Goal: Transaction & Acquisition: Download file/media

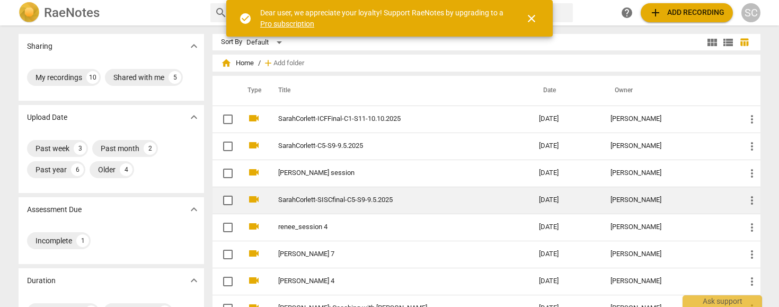
click at [331, 201] on link "SarahCorlett-SISCfinal-C5-S9-9.5.2025" at bounding box center [389, 200] width 222 height 8
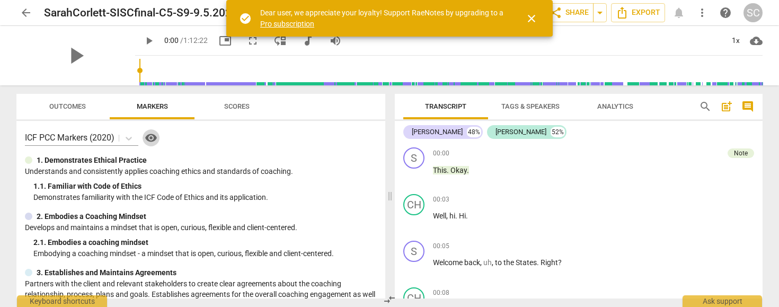
click at [148, 138] on span "visibility" at bounding box center [151, 137] width 13 height 13
click at [534, 17] on span "close" at bounding box center [531, 18] width 13 height 13
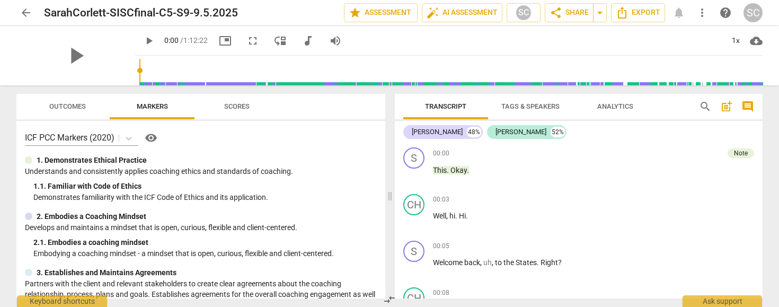
click at [26, 10] on span "arrow_back" at bounding box center [26, 12] width 13 height 13
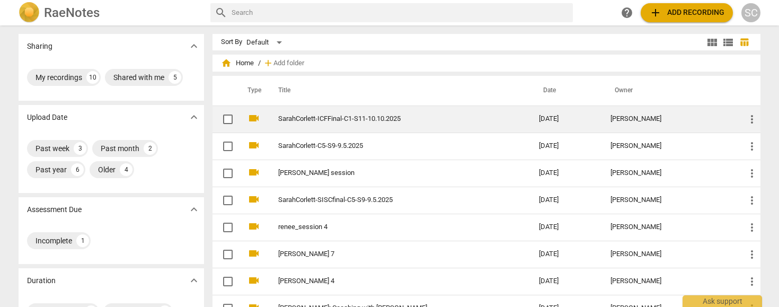
click at [313, 121] on link "SarahCorlett-ICFFinal-C1-S11-10.10.2025" at bounding box center [389, 119] width 222 height 8
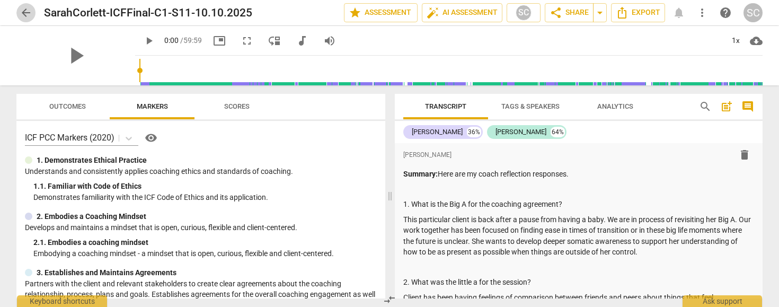
click at [26, 14] on span "arrow_back" at bounding box center [26, 12] width 13 height 13
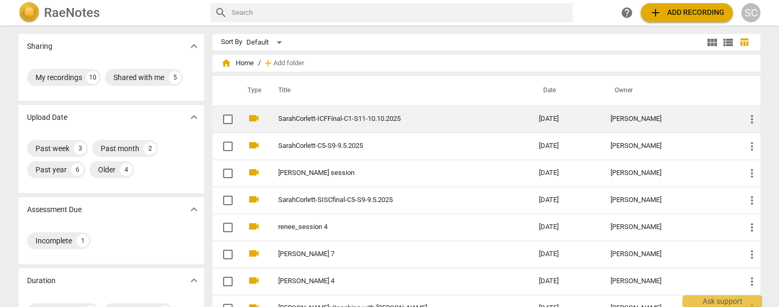
click at [308, 119] on link "SarahCorlett-ICFFinal-C1-S11-10.10.2025" at bounding box center [389, 119] width 222 height 8
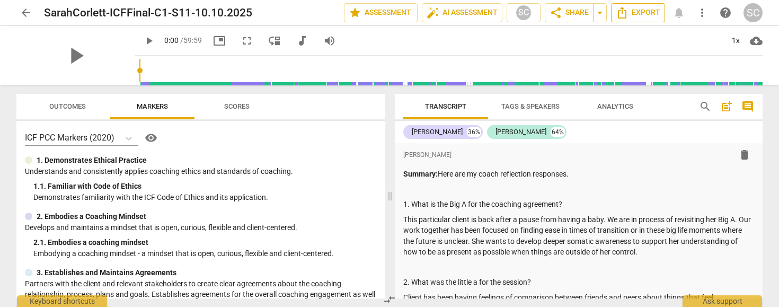
click at [630, 12] on span "Export" at bounding box center [637, 12] width 44 height 13
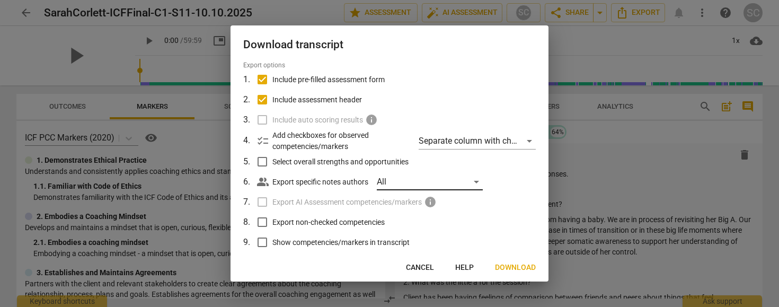
scroll to position [38, 0]
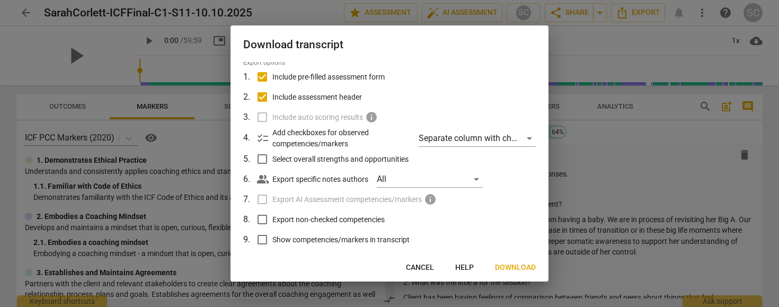
click at [260, 240] on input "Show competencies/markers in transcript" at bounding box center [262, 239] width 20 height 20
checkbox input "true"
click at [504, 261] on button "Download" at bounding box center [515, 267] width 58 height 19
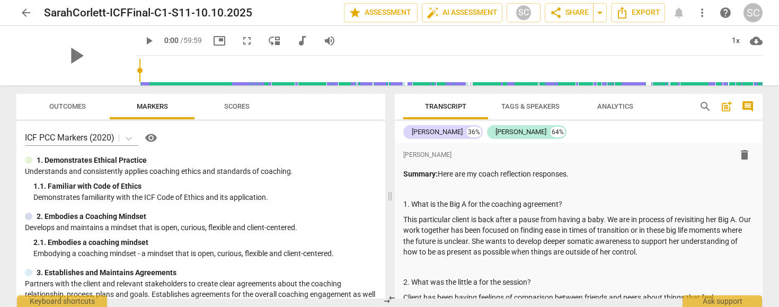
click at [702, 11] on span "more_vert" at bounding box center [701, 12] width 13 height 13
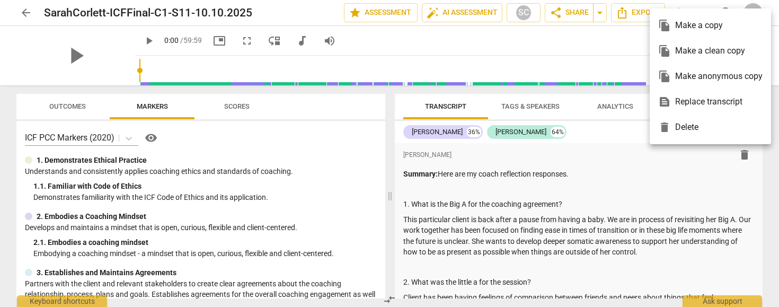
click at [601, 52] on div at bounding box center [389, 153] width 779 height 307
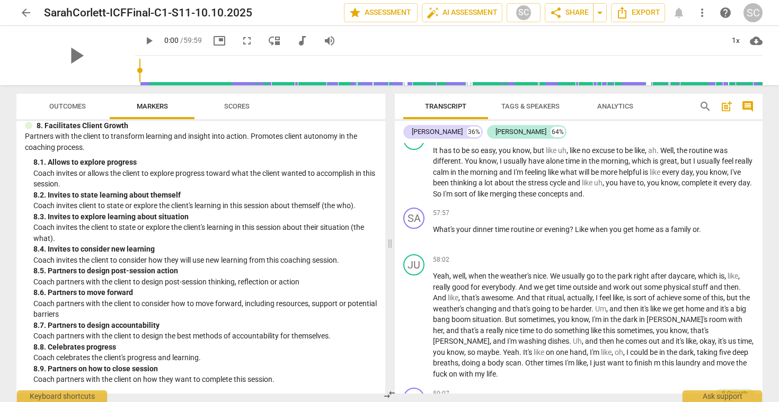
scroll to position [10158, 0]
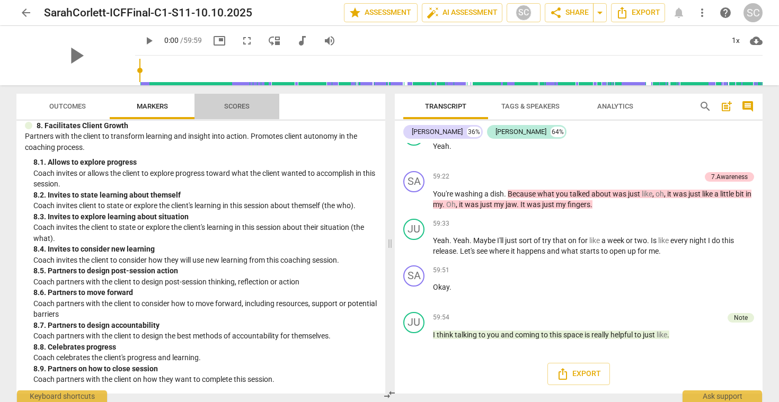
click at [236, 106] on span "Scores" at bounding box center [236, 106] width 25 height 8
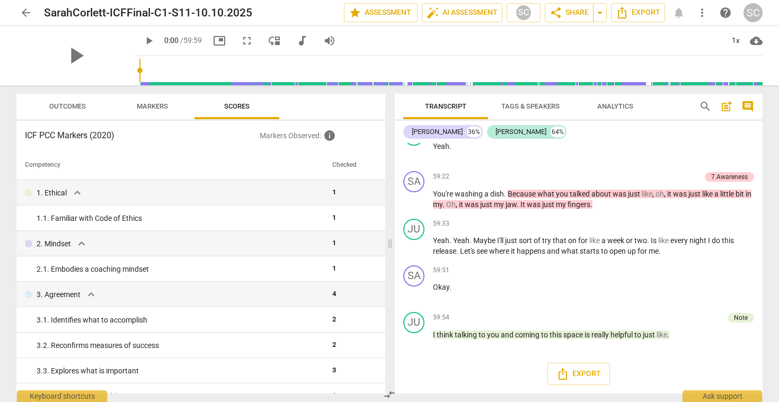
click at [703, 13] on span "more_vert" at bounding box center [701, 12] width 13 height 13
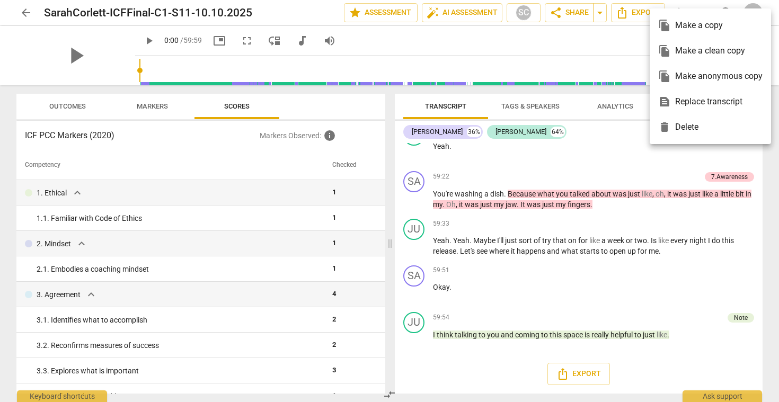
click at [642, 40] on div at bounding box center [389, 201] width 779 height 402
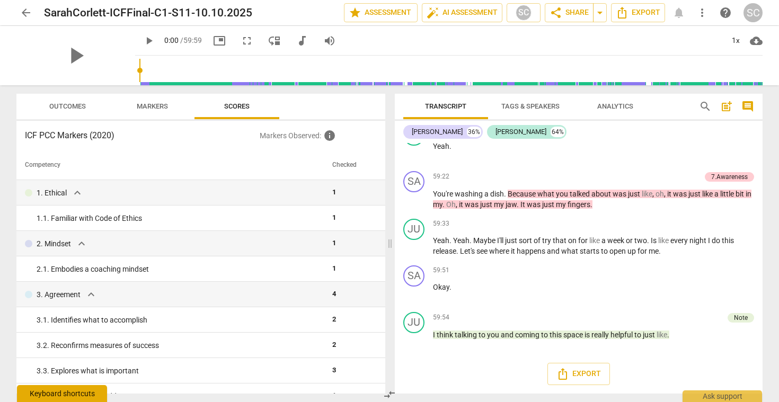
click at [90, 306] on div "Keyboard shortcuts" at bounding box center [62, 393] width 90 height 17
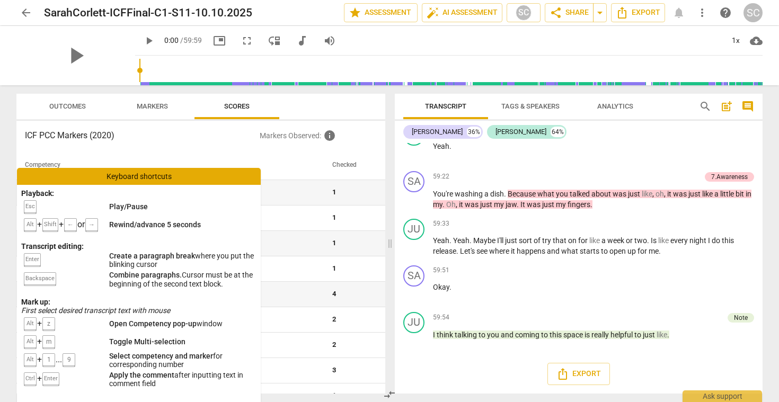
click at [149, 177] on div "Keyboard shortcuts" at bounding box center [139, 176] width 244 height 17
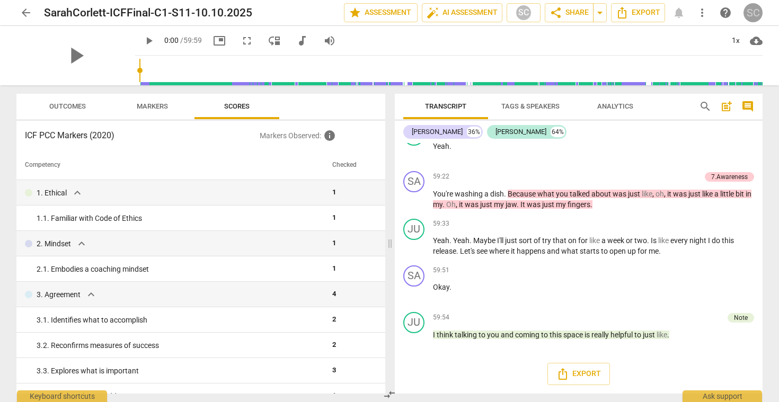
click at [751, 13] on div "SC" at bounding box center [752, 12] width 19 height 19
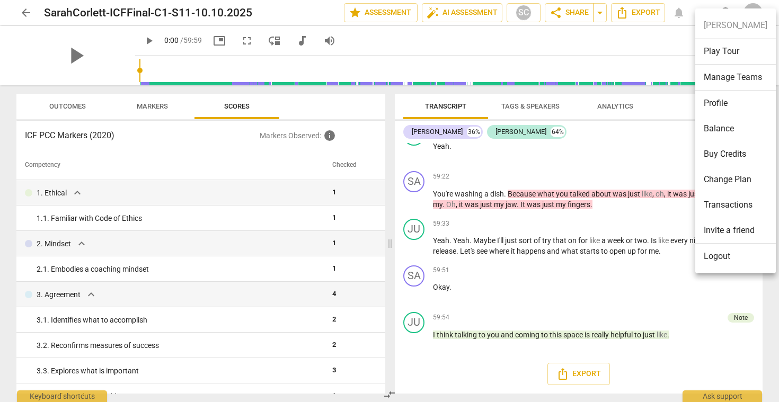
click at [593, 37] on div at bounding box center [389, 201] width 779 height 402
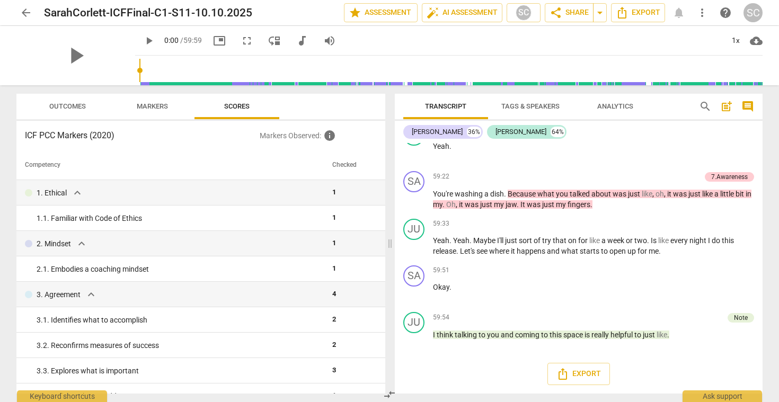
drag, startPoint x: 585, startPoint y: 38, endPoint x: 412, endPoint y: 38, distance: 172.7
click at [415, 38] on div "play_arrow 0:00 / 59:59 picture_in_picture fullscreen move_down audiotrack volu…" at bounding box center [448, 41] width 627 height 30
click at [728, 15] on span "help" at bounding box center [725, 12] width 13 height 13
click at [722, 306] on div "Ask support" at bounding box center [721, 393] width 79 height 17
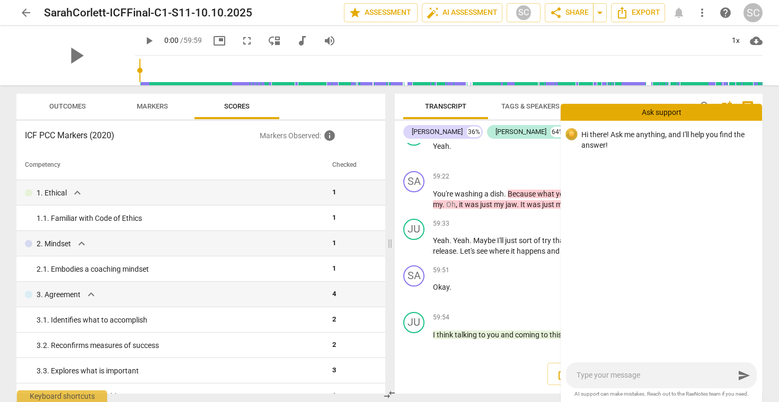
type textarea "H"
type textarea "Ho"
type textarea "How"
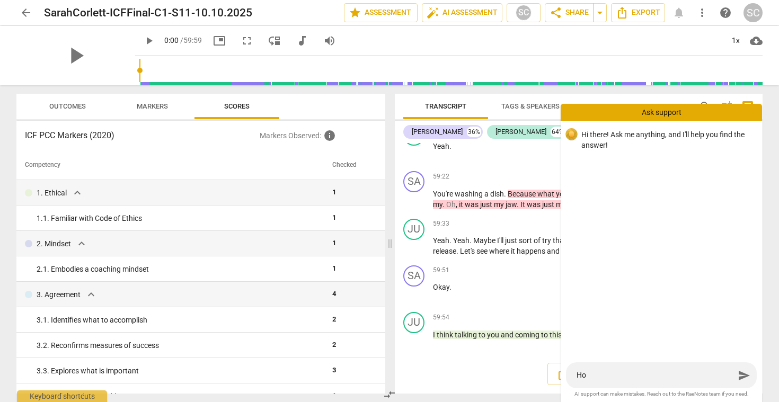
type textarea "How"
type textarea "How d"
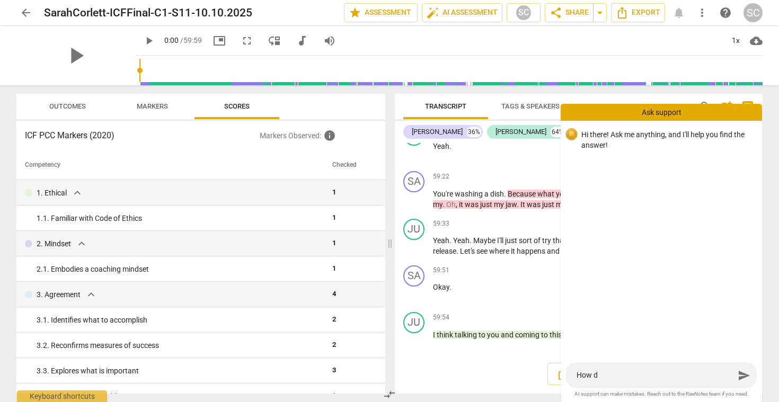
type textarea "How do"
type textarea "How do I"
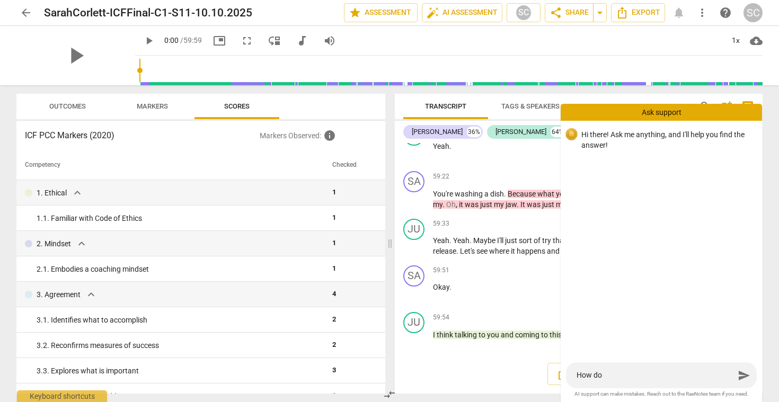
type textarea "How do I"
type textarea "How do I s"
type textarea "How do I sa"
type textarea "How do I sav"
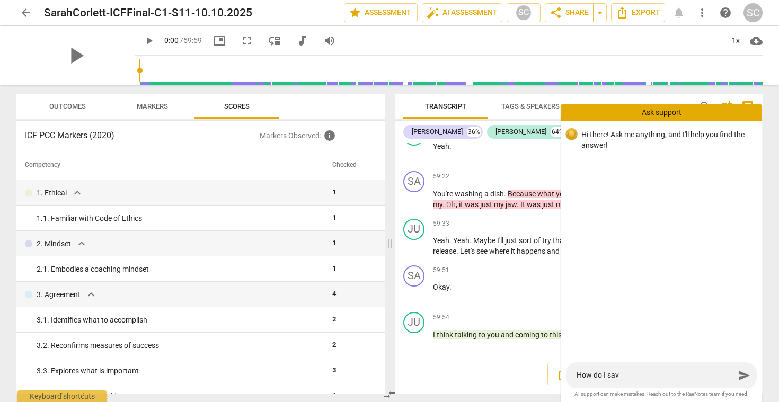
type textarea "How do I sav"
type textarea "How do I save"
type textarea "How do I save s"
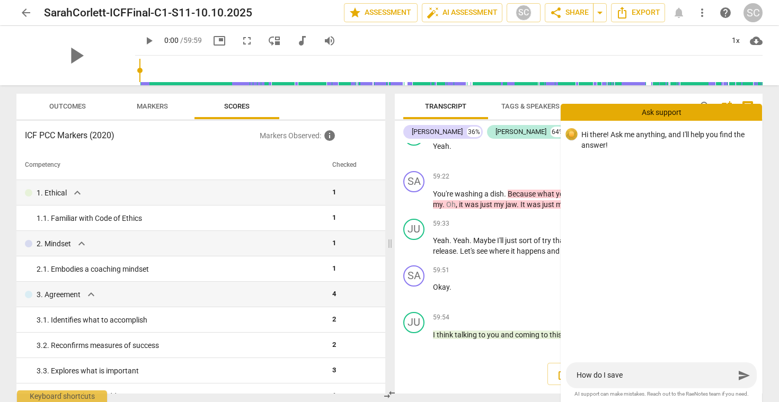
type textarea "How do I save s"
type textarea "How do I save se"
type textarea "How do I save set"
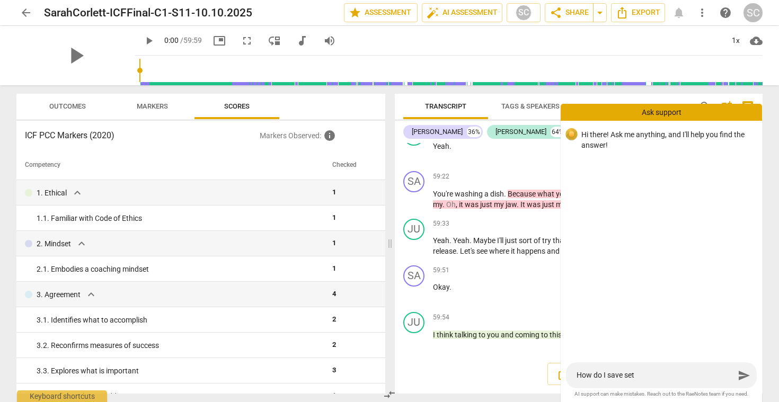
type textarea "How do I save sett"
type textarea "How do I save setti"
type textarea "How do I save settin"
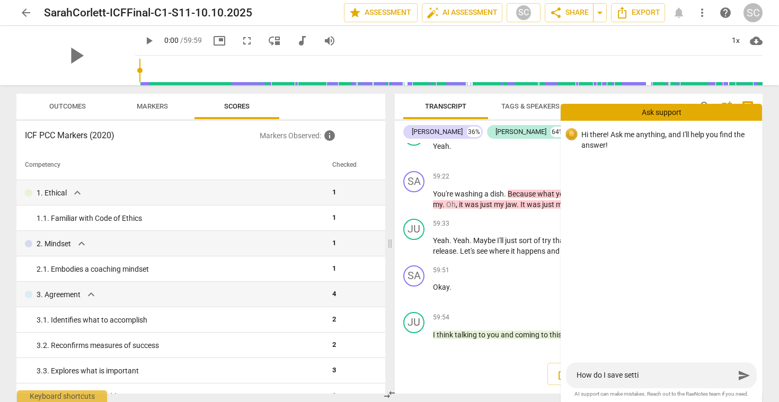
type textarea "How do I save settin"
type textarea "How do I save setting"
type textarea "How do I save settings"
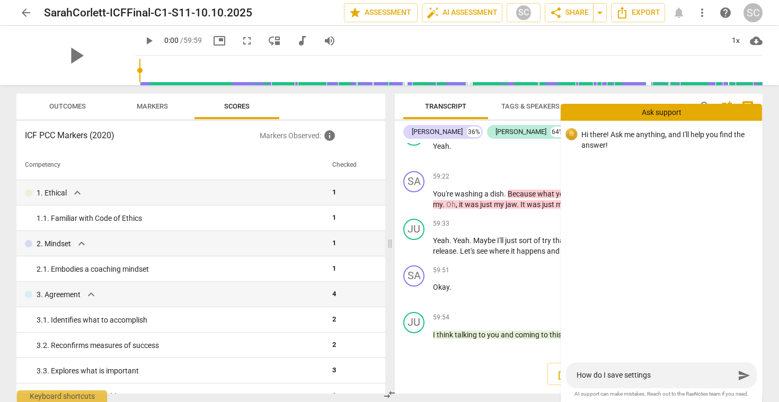
type textarea "How do I save settings?"
type textarea "How do I save settings? I"
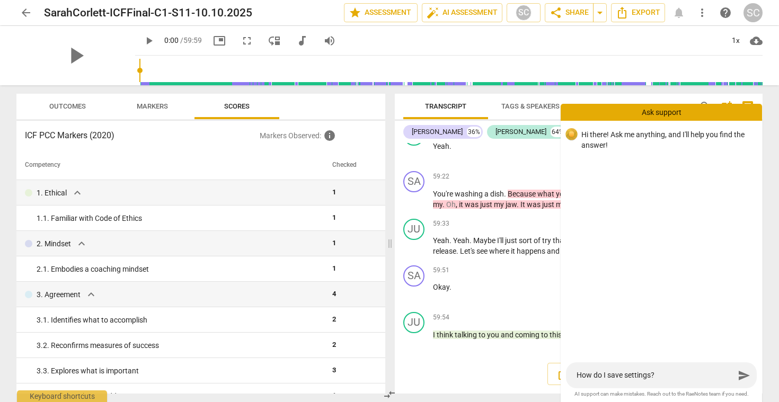
type textarea "How do I save settings? I"
type textarea "How do I save settings? I h"
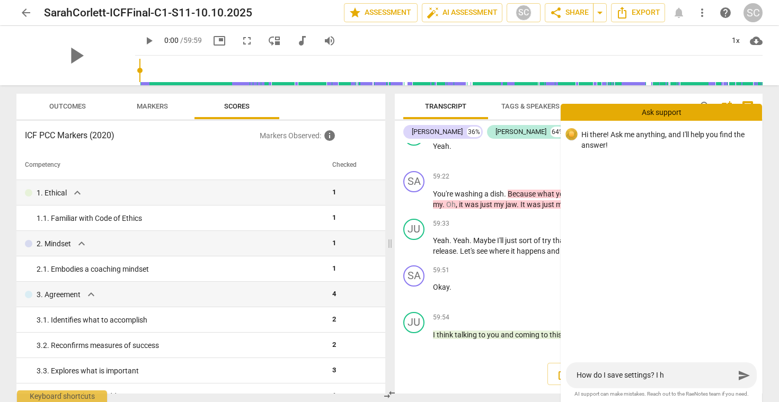
type textarea "How do I save settings? I ha"
type textarea "How do I save settings? I hav"
type textarea "How do I save settings? I have"
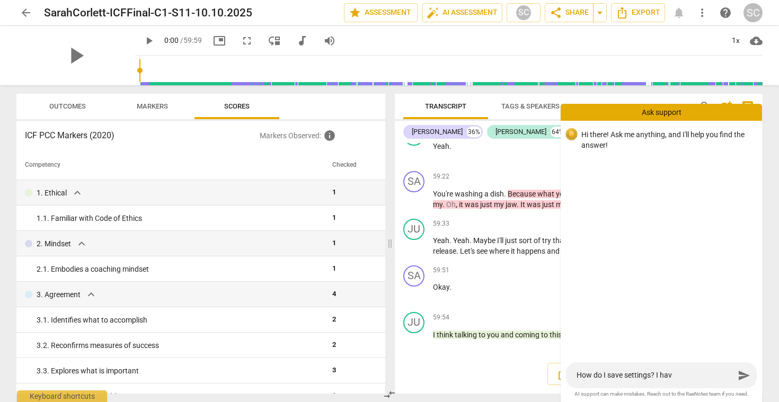
type textarea "How do I save settings? I have"
type textarea "How do I save settings? I have a"
type textarea "How do I save settings? I have an"
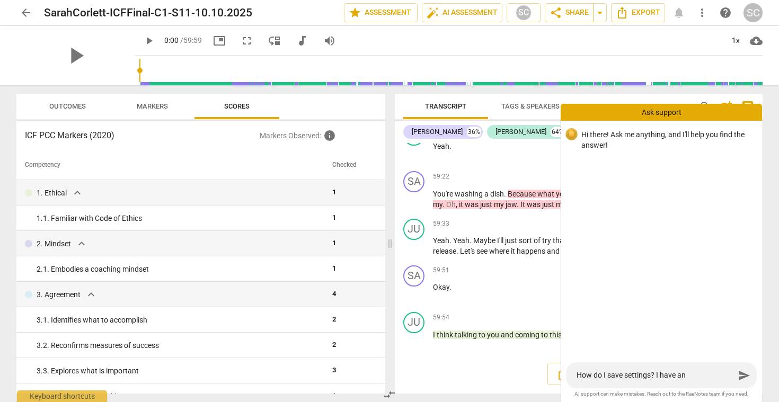
type textarea "How do I save settings? I have ano"
type textarea "How do I save settings? I have anot"
type textarea "How do I save settings? I have anoth"
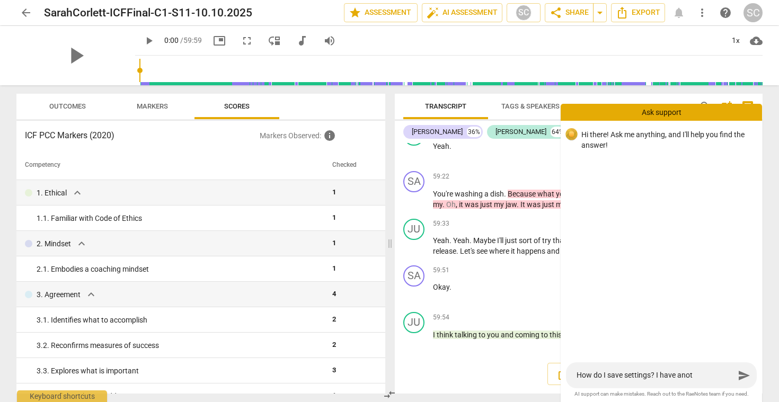
type textarea "How do I save settings? I have anoth"
type textarea "How do I save settings? I have anothe"
type textarea "How do I save settings? I have another"
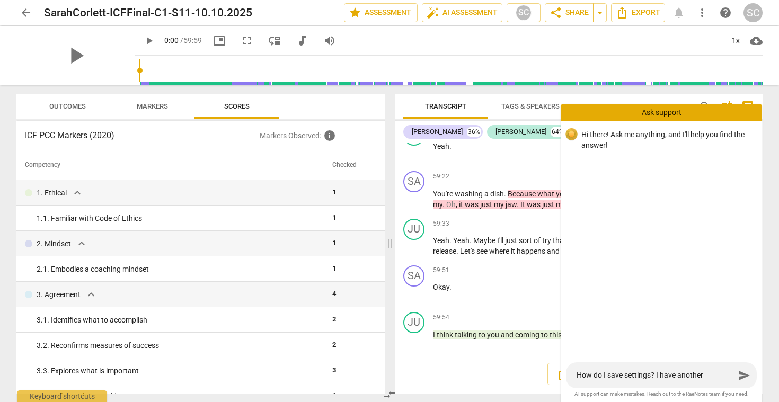
type textarea "How do I save settings? I have another"
type textarea "How do I save settings? I have another v"
type textarea "How do I save settings? I have another vi"
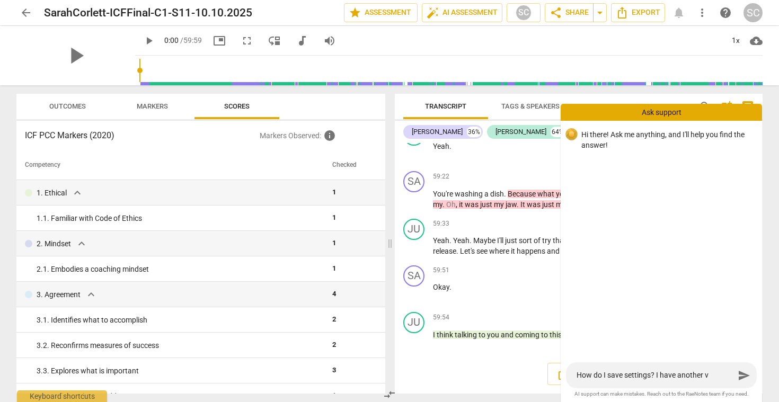
type textarea "How do I save settings? I have another vi"
type textarea "How do I save settings? I have another vid"
type textarea "How do I save settings? I have another vide"
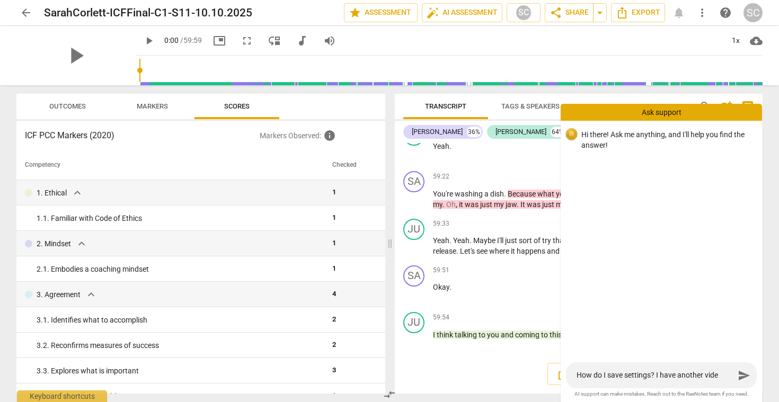
type textarea "How do I save settings? I have another video"
type textarea "How do I save settings? I have another video t"
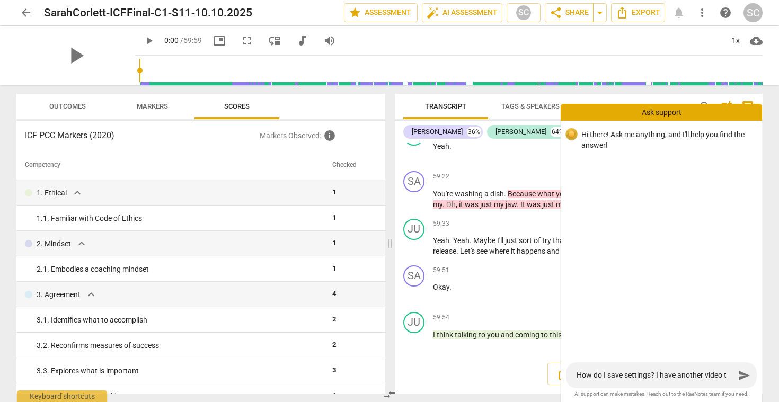
type textarea "How do I save settings? I have another video th"
type textarea "How do I save settings? I have another video tha"
type textarea "How do I save settings? I have another video that"
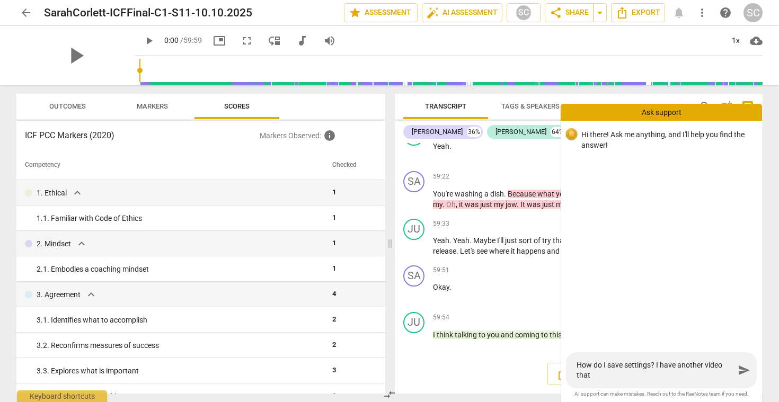
type textarea "How do I save settings? I have another video that"
type textarea "How do I save settings? I have another video that I"
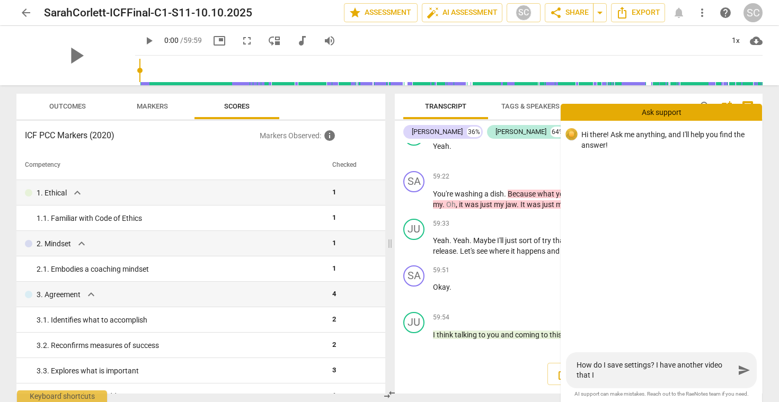
type textarea "How do I save settings? I have another video that I"
type textarea "How do I save settings? I have another video that I n"
type textarea "How do I save settings? I have another video that I ne"
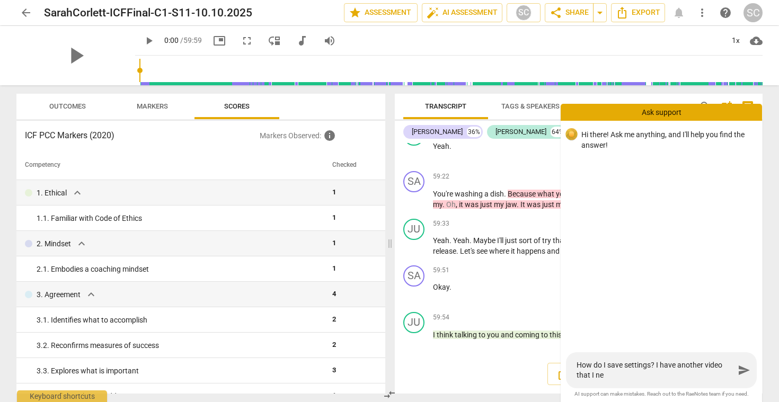
type textarea "How do I save settings? I have another video that I nee"
type textarea "How do I save settings? I have another video that I need"
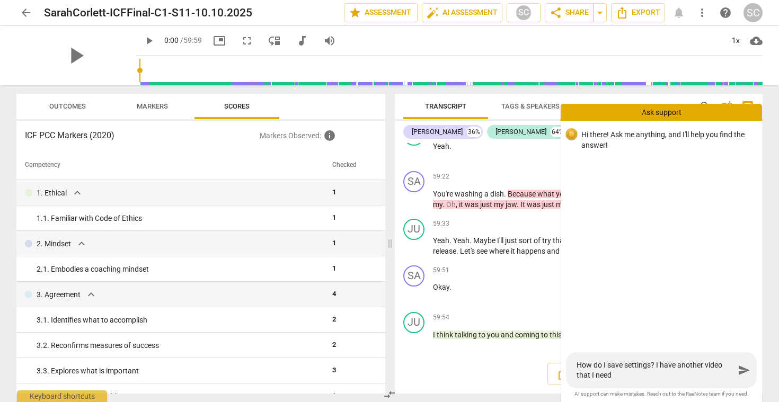
type textarea "How do I save settings? I have another video that I need"
type textarea "How do I save settings? I have another video that I need t"
type textarea "How do I save settings? I have another video that I need to"
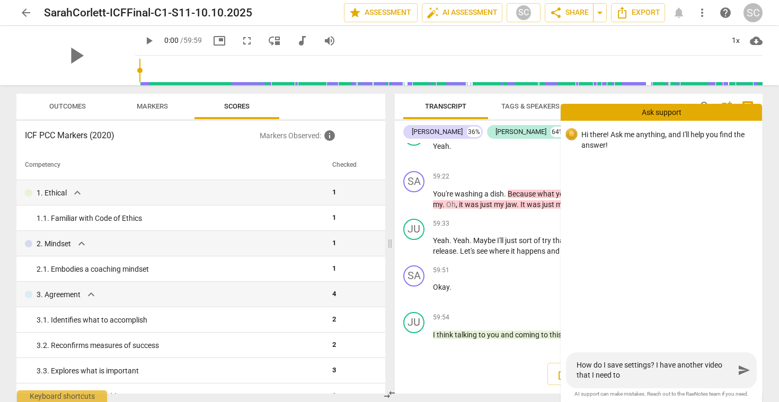
type textarea "How do I save settings? I have another video that I need to s"
type textarea "How do I save settings? I have another video that I need to sh"
type textarea "How do I save settings? I have another video that I need to sha"
type textarea "How do I save settings? I have another video that I need to shar"
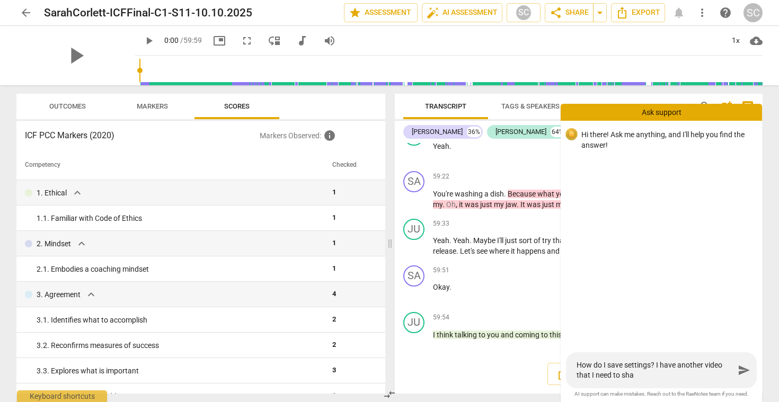
type textarea "How do I save settings? I have another video that I need to shar"
type textarea "How do I save settings? I have another video that I need to share"
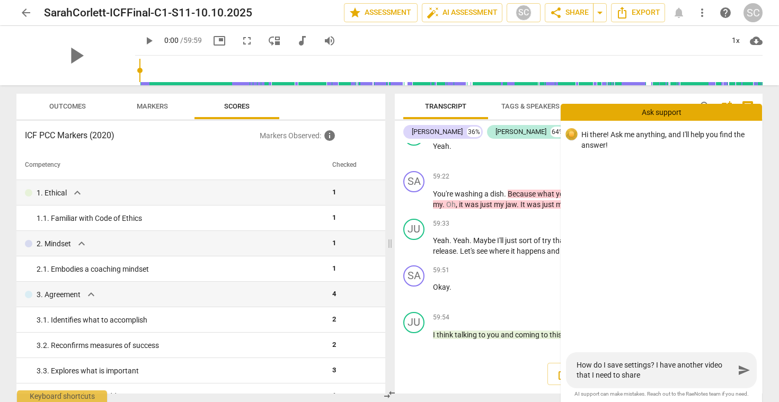
type textarea "How do I save settings? I have another video that I need to share"
type textarea "How do I save settings? I have another video that I need to shar"
type textarea "How do I save settings? I have another video that I need to sha"
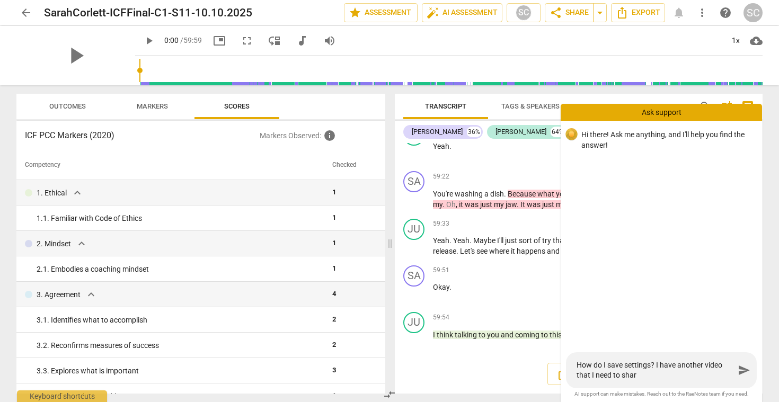
type textarea "How do I save settings? I have another video that I need to sha"
type textarea "How do I save settings? I have another video that I need to sh"
type textarea "How do I save settings? I have another video that I need to s"
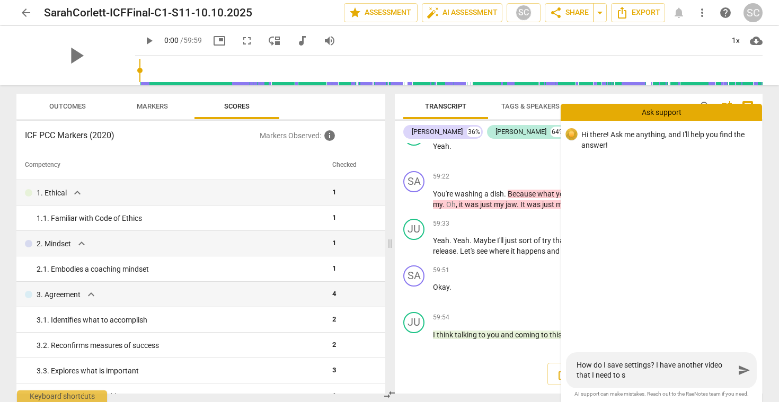
type textarea "How do I save settings? I have another video that I need to"
type textarea "How do I save settings? I have another video that I need t"
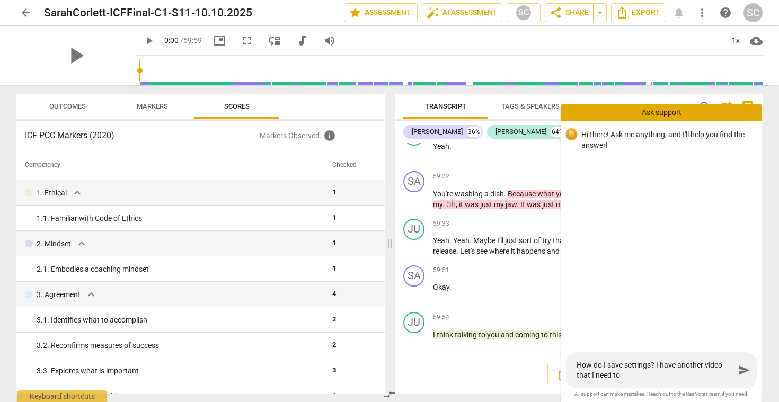
type textarea "How do I save settings? I have another video that I need t"
type textarea "How do I save settings? I have another video that I need"
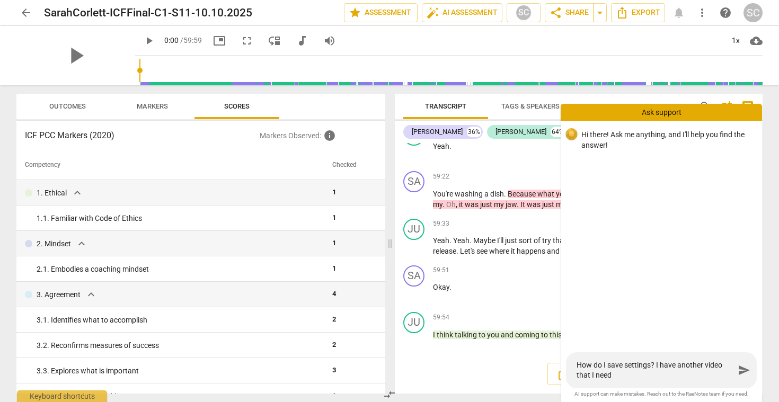
type textarea "How do I save settings? I have another video that I nee"
type textarea "How do I save settings? I have another video that I ne"
type textarea "How do I save settings? I have another video that I n"
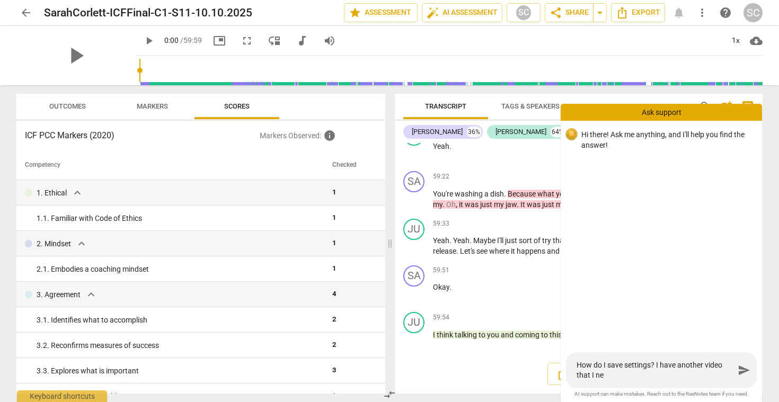
type textarea "How do I save settings? I have another video that I n"
type textarea "How do I save settings? I have another video that I"
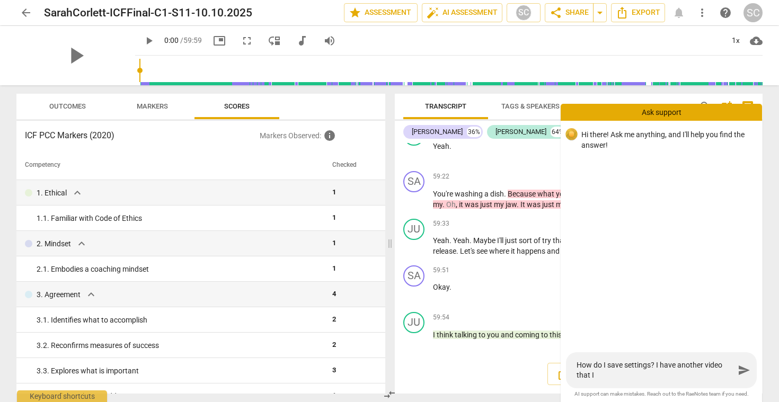
type textarea "How do I save settings? I have another video that"
type textarea "How do I save settings? I have another video tha"
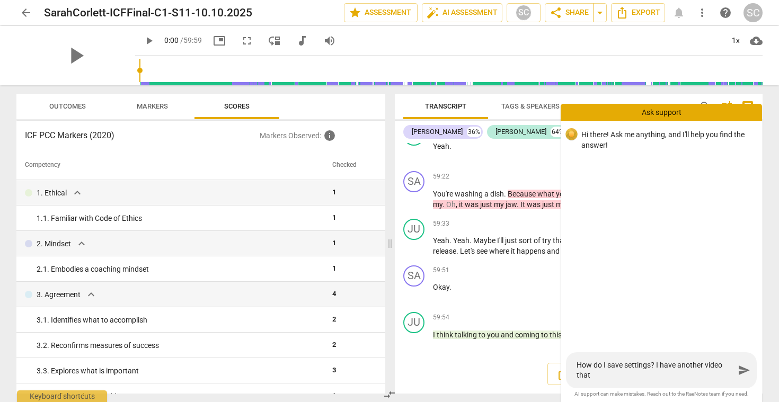
type textarea "How do I save settings? I have another video tha"
type textarea "How do I save settings? I have another video th"
type textarea "How do I save settings? I have another video t"
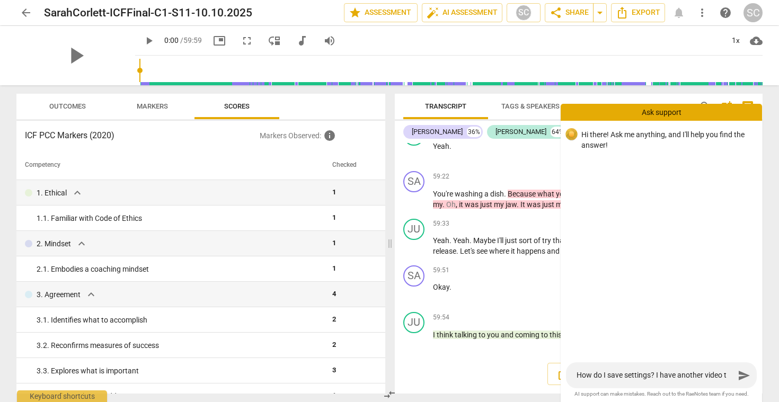
type textarea "How do I save settings? I have another video"
type textarea "How do I save settings? I have another vide"
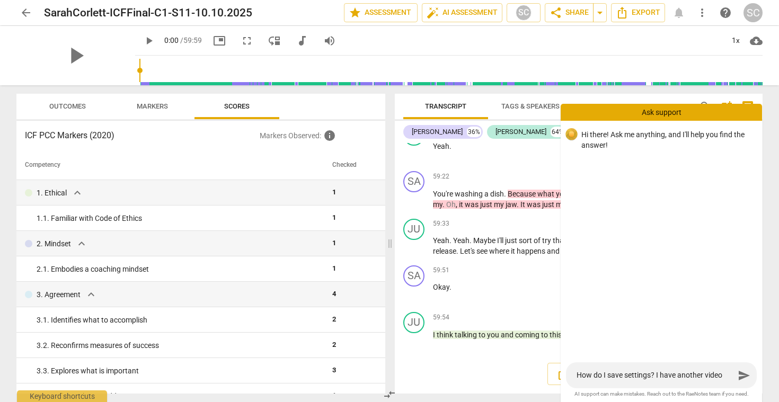
type textarea "How do I save settings? I have another vide"
type textarea "How do I save settings? I have another vid"
type textarea "How do I save settings? I have another vi"
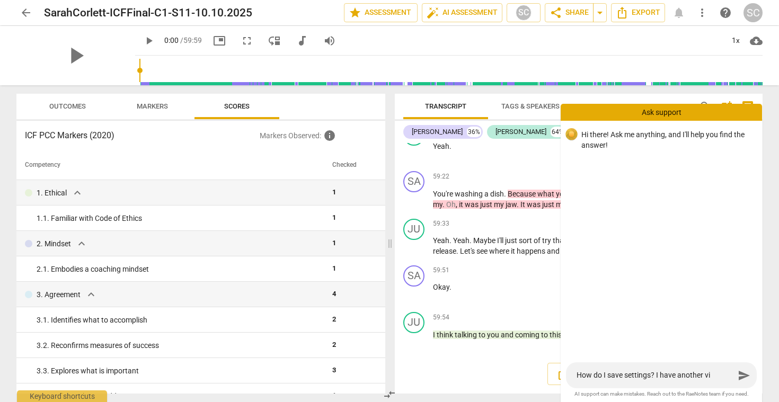
type textarea "How do I save settings? I have another v"
type textarea "How do I save settings? I have another"
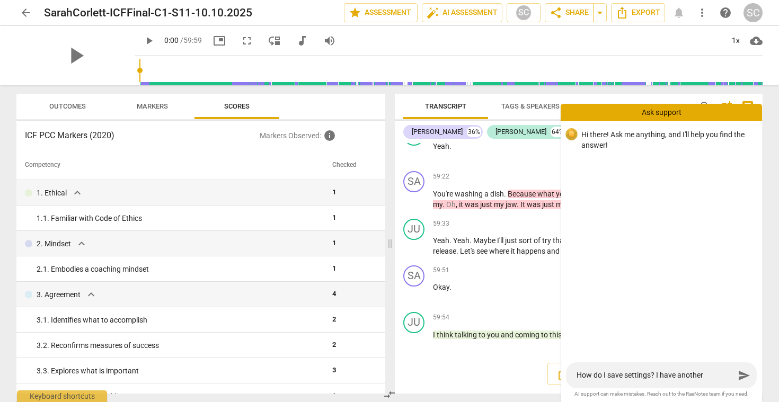
type textarea "How do I save settings? I have another"
type textarea "How do I save settings? I have anothe"
type textarea "How do I save settings? I have anoth"
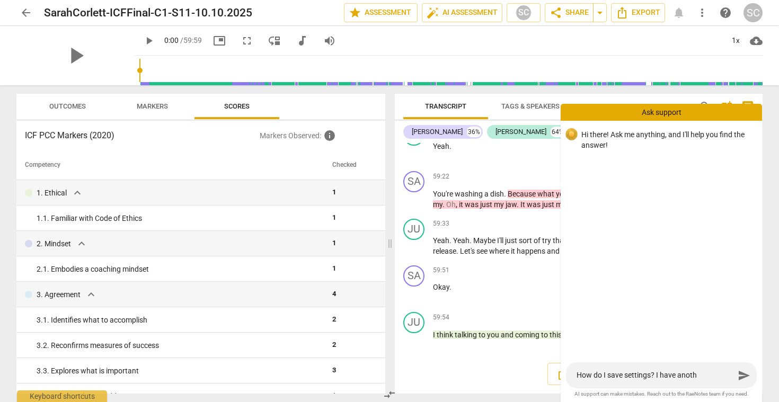
type textarea "How do I save settings? I have anot"
type textarea "How do I save settings? I have ano"
type textarea "How do I save settings? I have an"
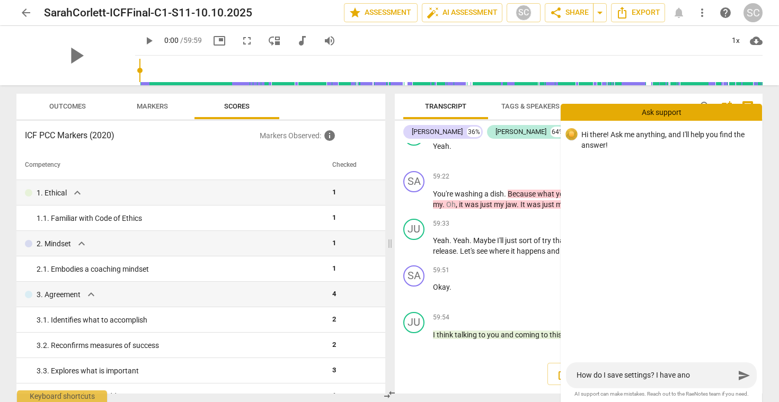
type textarea "How do I save settings? I have an"
type textarea "How do I save settings? I have a"
type textarea "How do I save settings? I have"
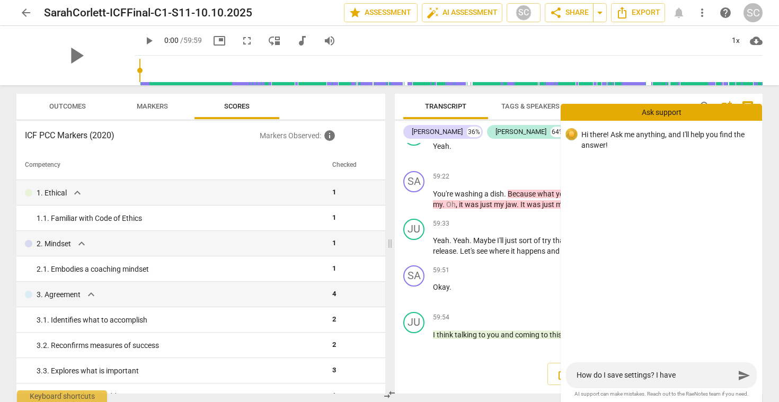
type textarea "How do I save settings? I have"
type textarea "How do I save settings? I hav"
type textarea "How do I save settings? I ha"
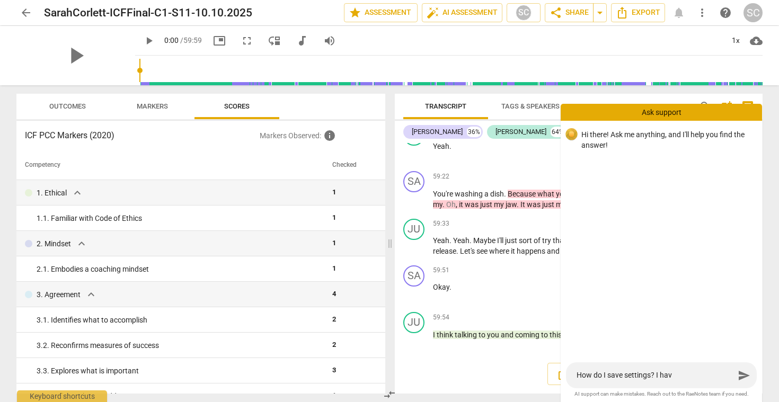
type textarea "How do I save settings? I ha"
type textarea "How do I save settings? I h"
type textarea "How do I save settings? I"
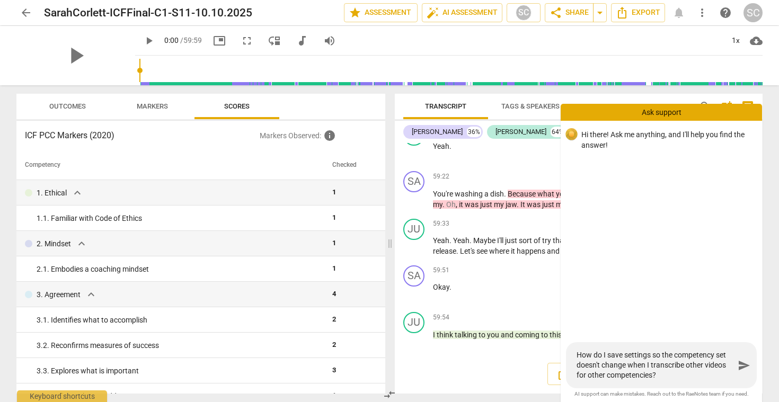
click at [744, 306] on span "send" at bounding box center [743, 365] width 13 height 13
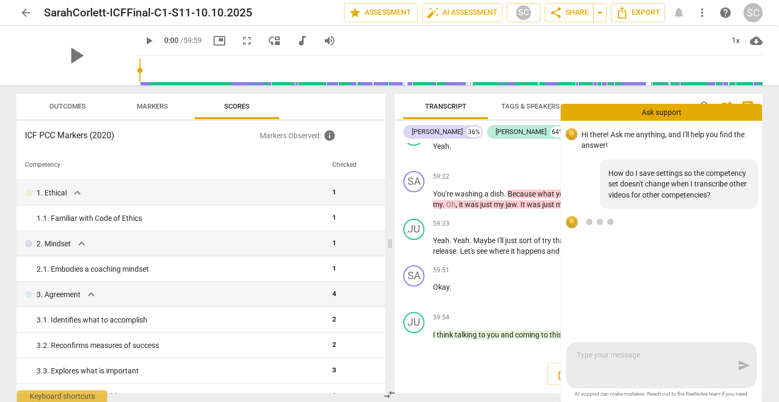
scroll to position [3, 0]
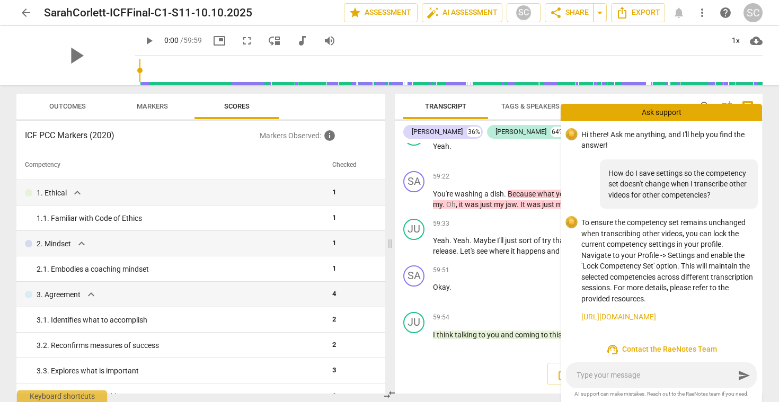
click at [597, 306] on div "send" at bounding box center [661, 375] width 191 height 26
click at [597, 306] on textarea at bounding box center [655, 375] width 158 height 10
click at [749, 17] on div "SC" at bounding box center [752, 12] width 19 height 19
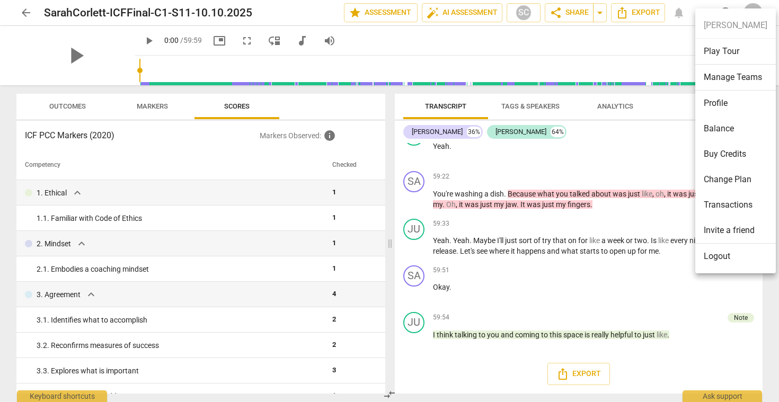
click at [719, 104] on li "Profile" at bounding box center [735, 103] width 81 height 25
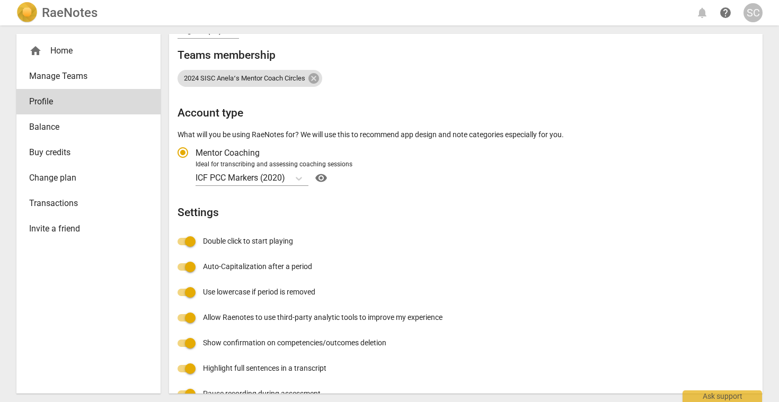
scroll to position [147, 0]
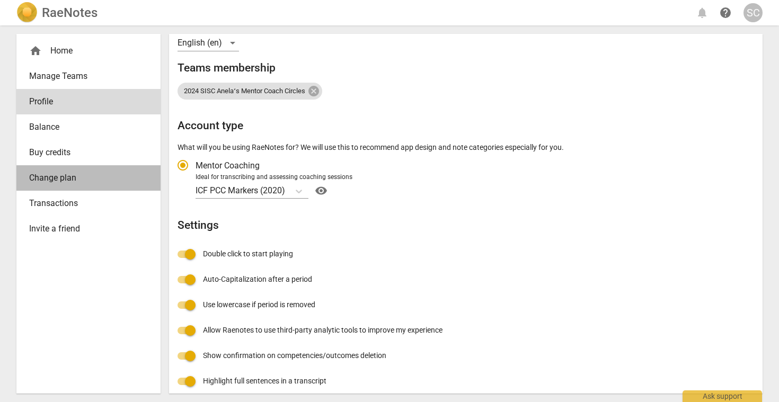
click at [67, 171] on link "Change plan" at bounding box center [88, 177] width 144 height 25
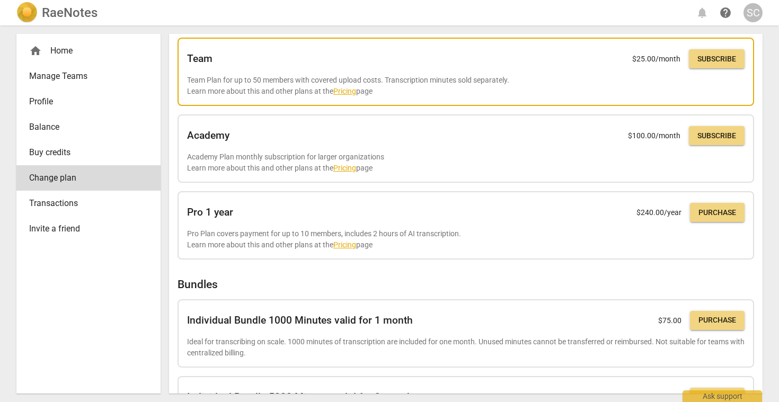
scroll to position [192, 0]
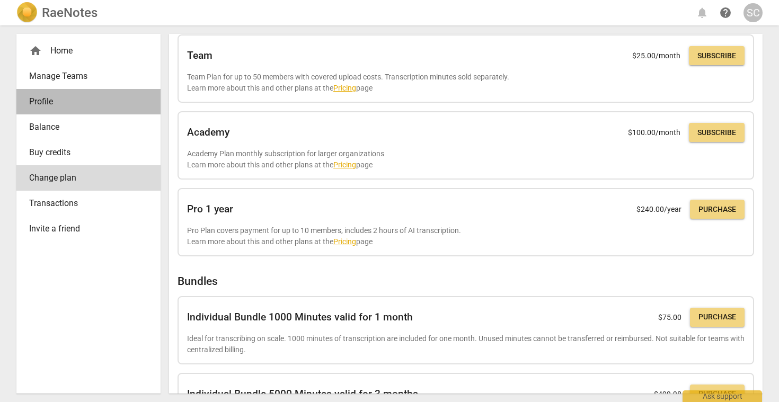
click at [52, 106] on span "Profile" at bounding box center [84, 101] width 110 height 13
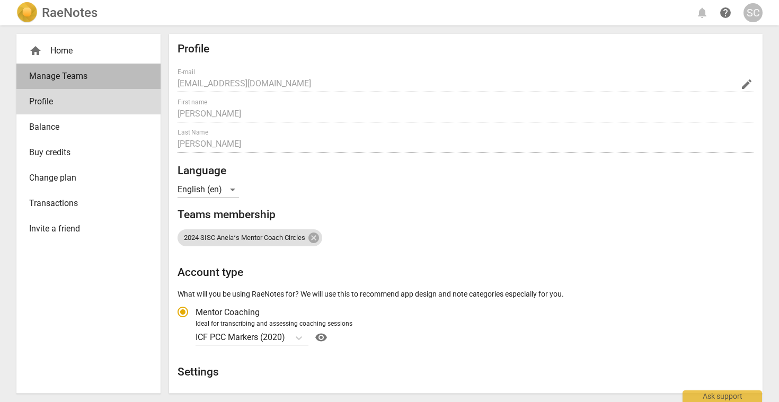
click at [58, 82] on span "Manage Teams" at bounding box center [84, 76] width 110 height 13
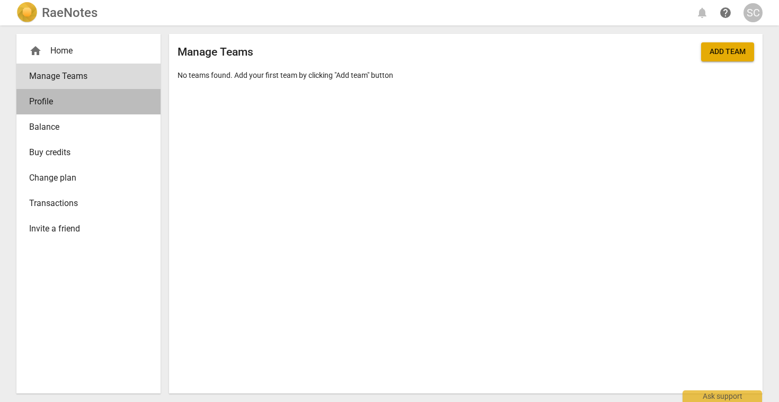
click at [47, 103] on span "Profile" at bounding box center [84, 101] width 110 height 13
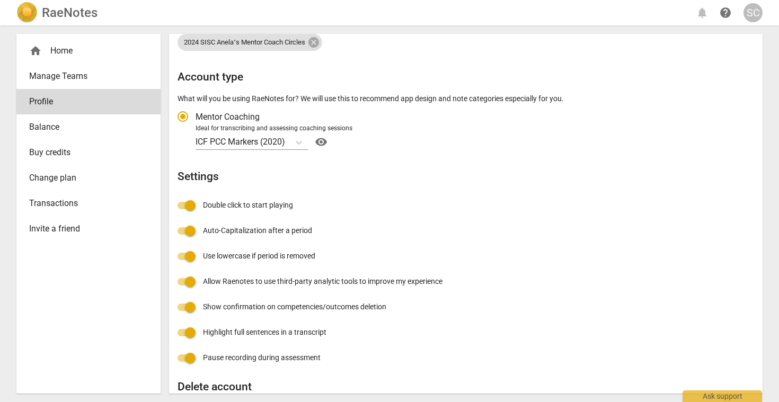
scroll to position [175, 0]
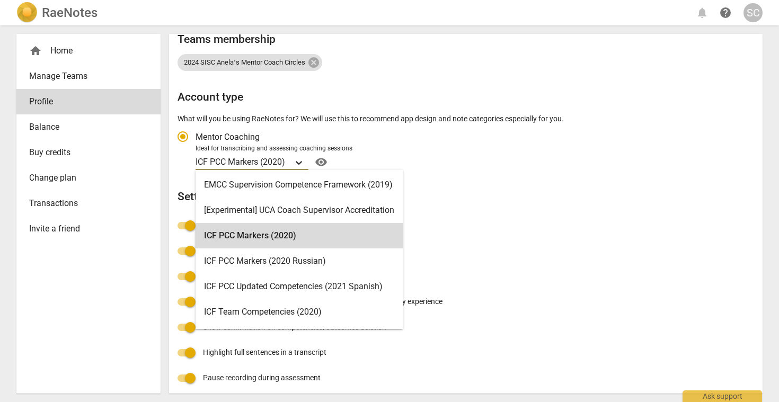
click at [296, 162] on icon "Account type" at bounding box center [298, 162] width 11 height 11
click at [0, 0] on input "Ideal for transcribing and assessing coaching sessions ICF PCC Markers (2020) s…" at bounding box center [0, 0] width 0 height 0
click at [325, 156] on span "visibility" at bounding box center [321, 162] width 17 height 13
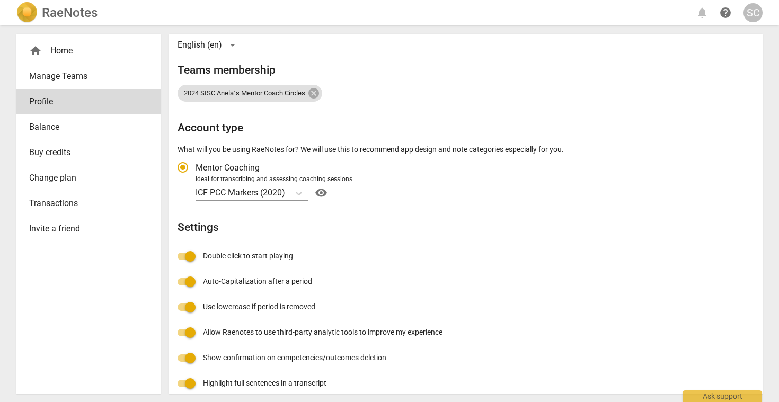
scroll to position [35, 0]
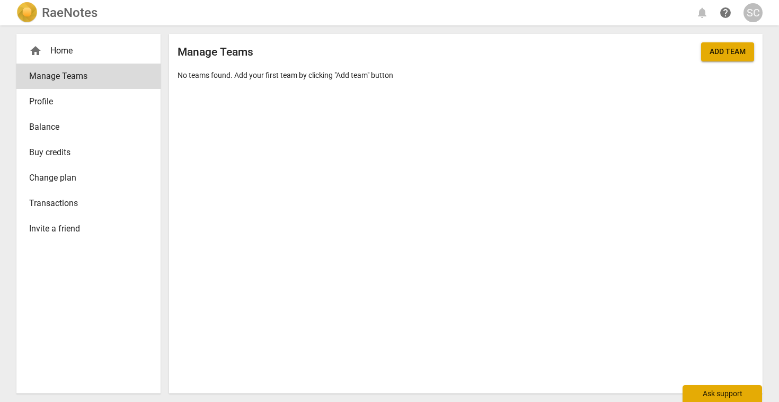
click at [704, 306] on div "Ask support" at bounding box center [721, 393] width 79 height 17
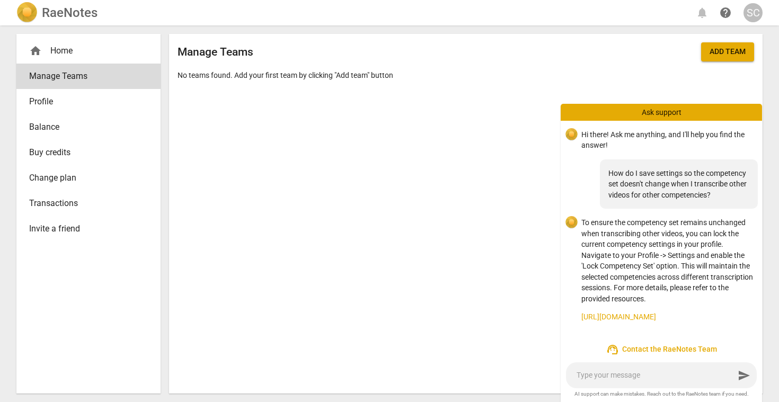
scroll to position [3, 0]
click at [628, 306] on div "send" at bounding box center [661, 375] width 191 height 26
click at [749, 17] on div "SC" at bounding box center [752, 12] width 19 height 19
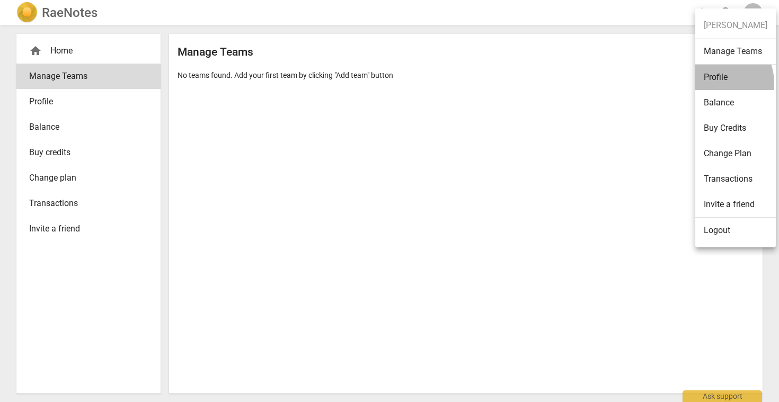
click at [715, 83] on li "Profile" at bounding box center [735, 77] width 81 height 25
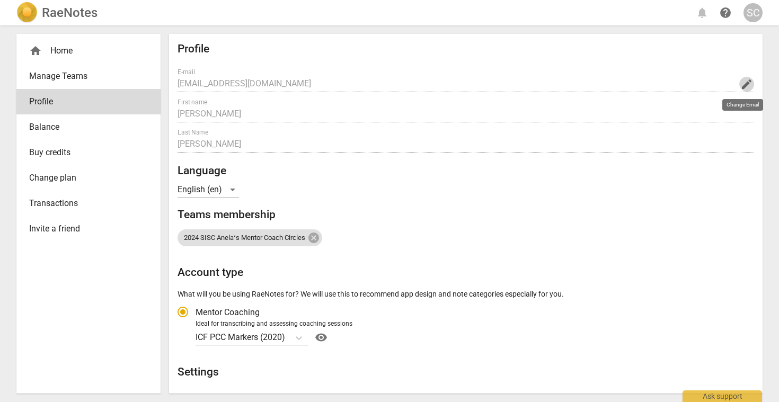
click at [742, 83] on span "edit" at bounding box center [746, 84] width 13 height 13
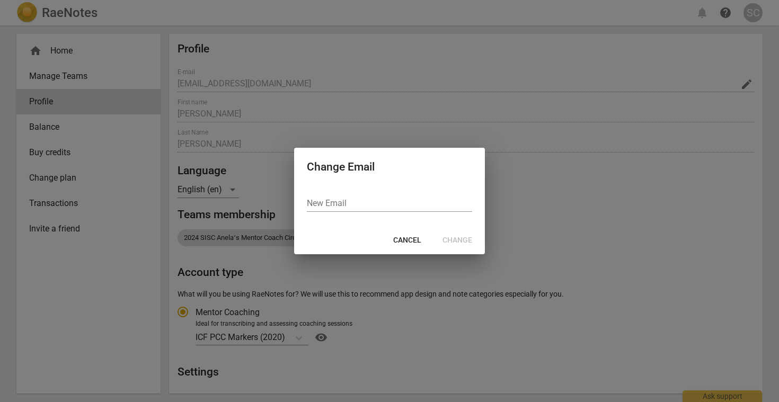
click at [406, 240] on span "Cancel" at bounding box center [407, 240] width 28 height 11
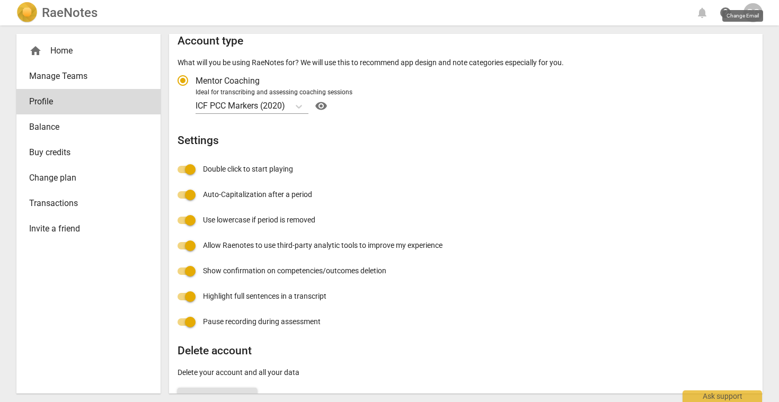
scroll to position [263, 0]
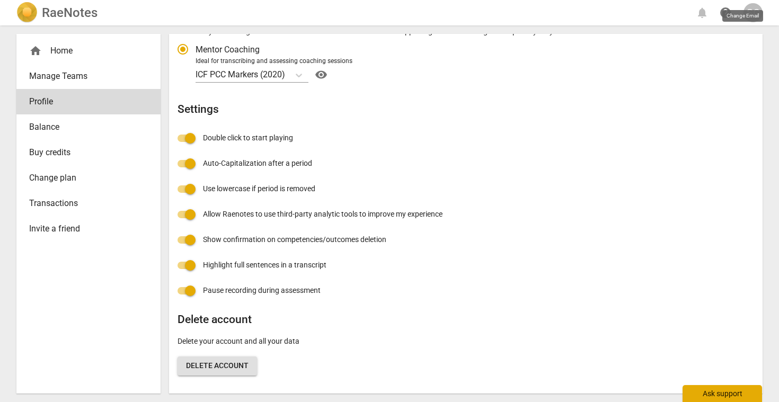
click at [725, 306] on div "Ask support" at bounding box center [721, 393] width 79 height 17
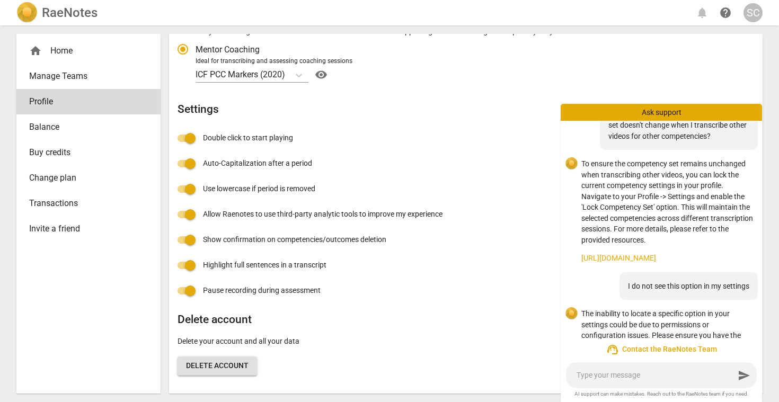
scroll to position [123, 0]
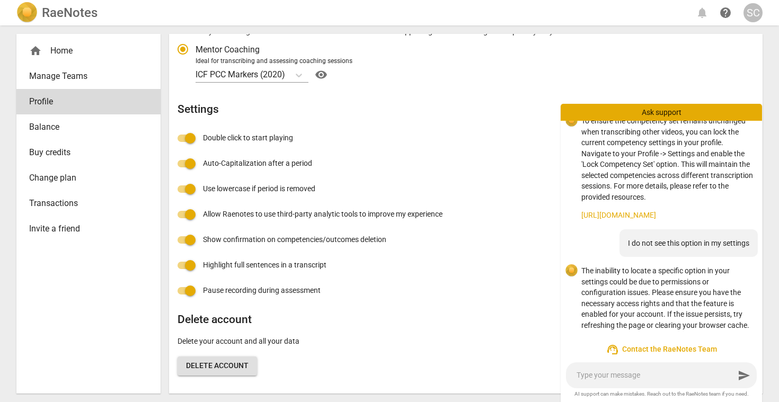
click at [653, 306] on span "support_agent Contact the RaeNotes Team" at bounding box center [661, 349] width 184 height 13
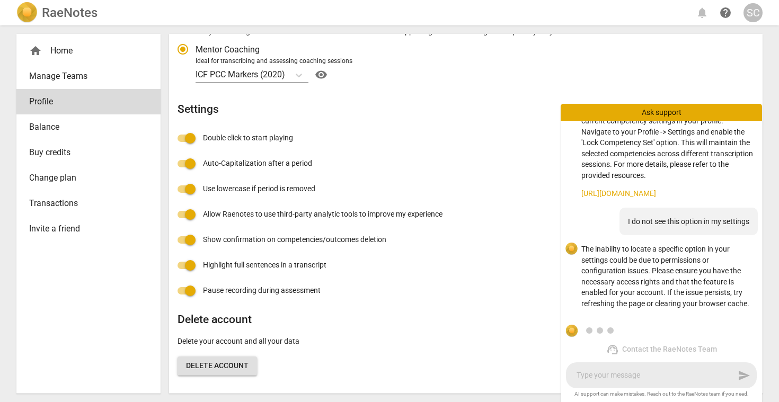
scroll to position [152, 0]
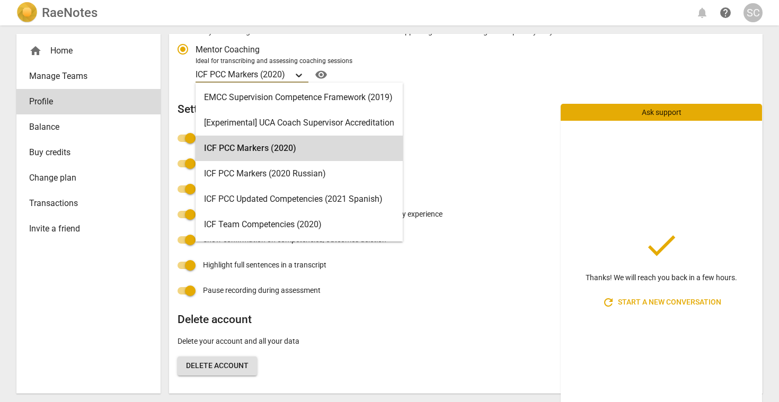
click at [297, 75] on icon "Account type" at bounding box center [298, 75] width 11 height 11
click at [0, 0] on input "Ideal for transcribing and assessing coaching sessions ICF PCC Markers (2020) s…" at bounding box center [0, 0] width 0 height 0
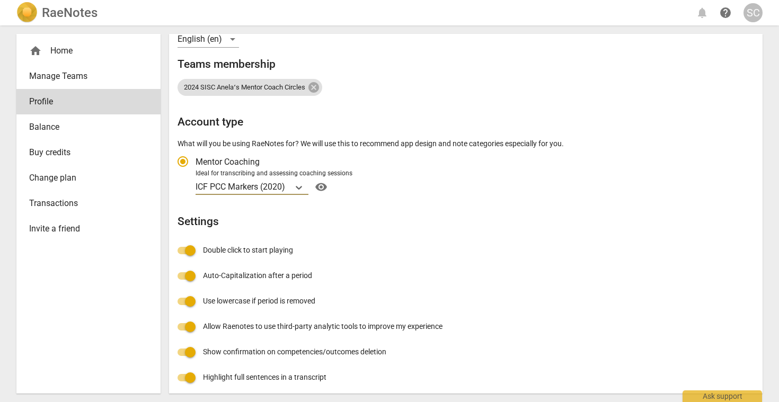
scroll to position [0, 0]
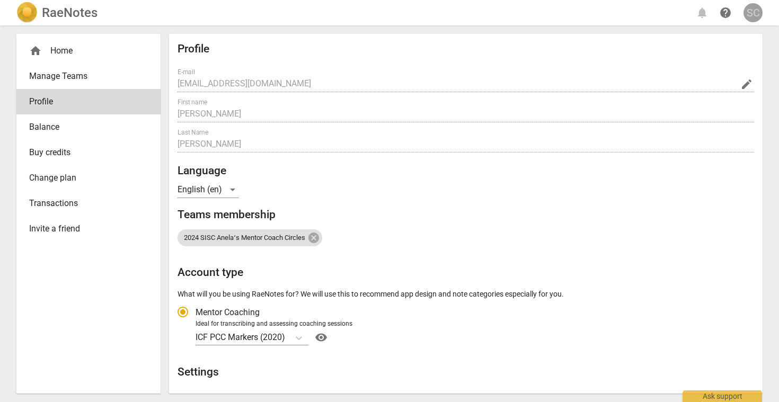
click at [757, 19] on div "SC" at bounding box center [752, 12] width 19 height 19
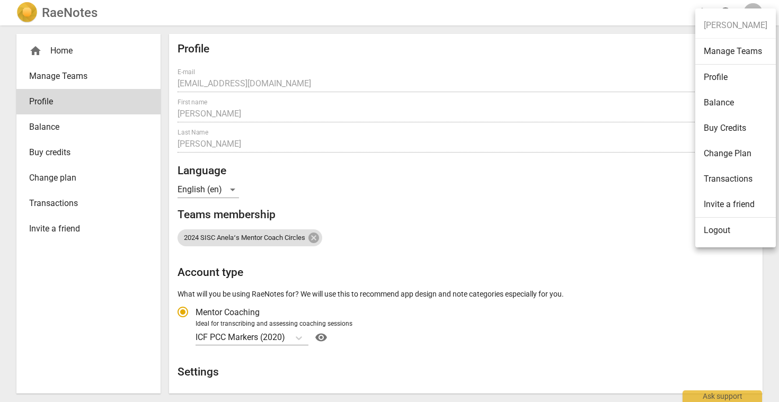
click at [658, 38] on div at bounding box center [389, 201] width 779 height 402
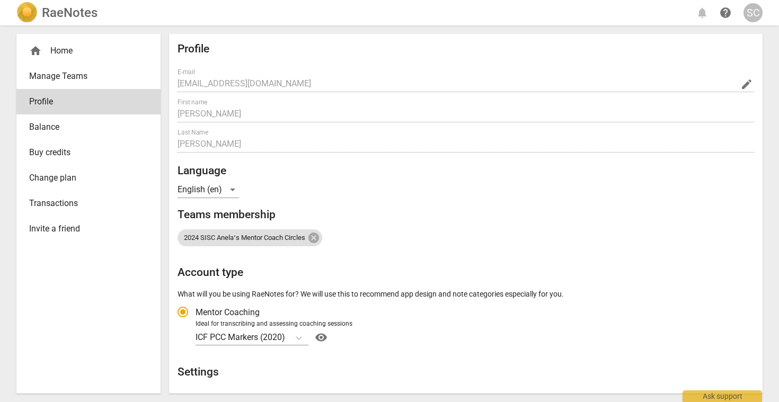
click at [697, 15] on div "RaeNotes notifications help SC" at bounding box center [389, 12] width 746 height 21
click at [700, 14] on div "RaeNotes notifications help SC" at bounding box center [389, 12] width 746 height 21
click at [700, 6] on div "RaeNotes notifications help SC" at bounding box center [389, 12] width 746 height 21
click at [726, 12] on span "help" at bounding box center [725, 12] width 13 height 13
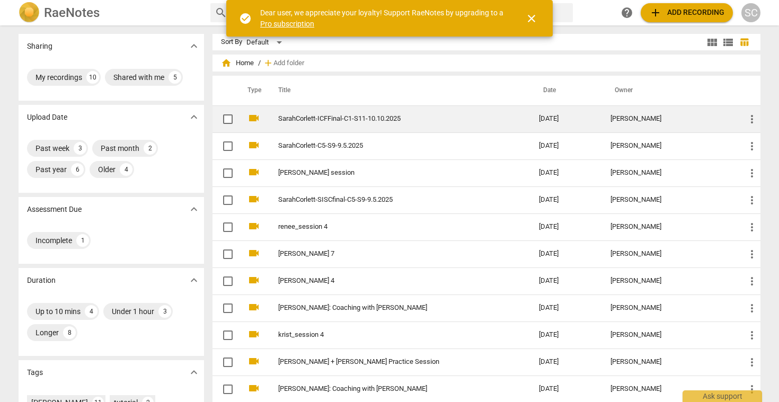
click at [745, 119] on span "more_vert" at bounding box center [751, 119] width 13 height 13
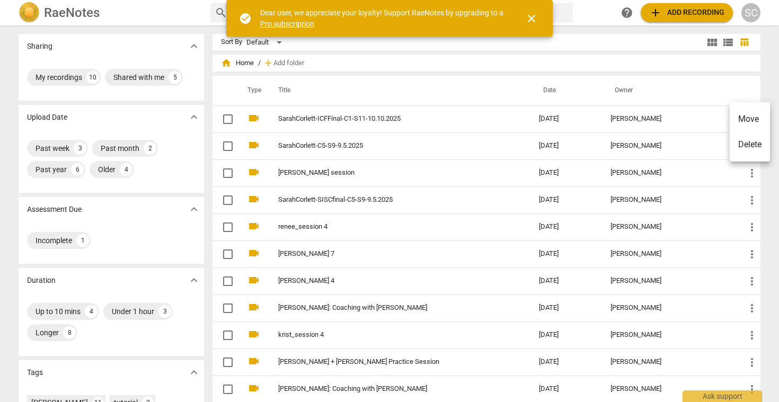
click at [325, 219] on div at bounding box center [389, 201] width 779 height 402
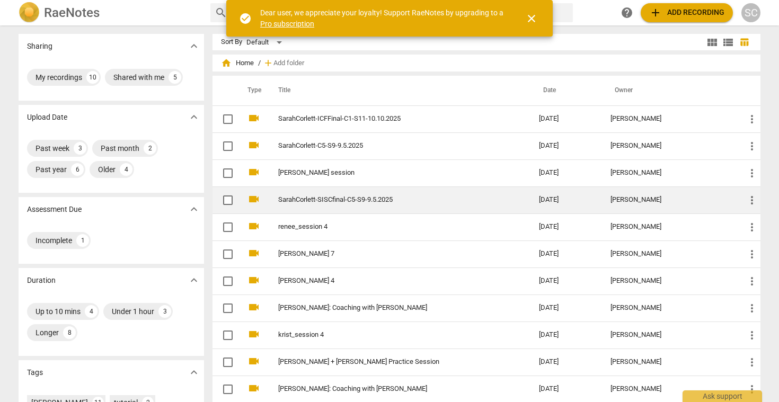
click at [331, 197] on link "SarahCorlett-SISCfinal-C5-S9-9.5.2025" at bounding box center [389, 200] width 222 height 8
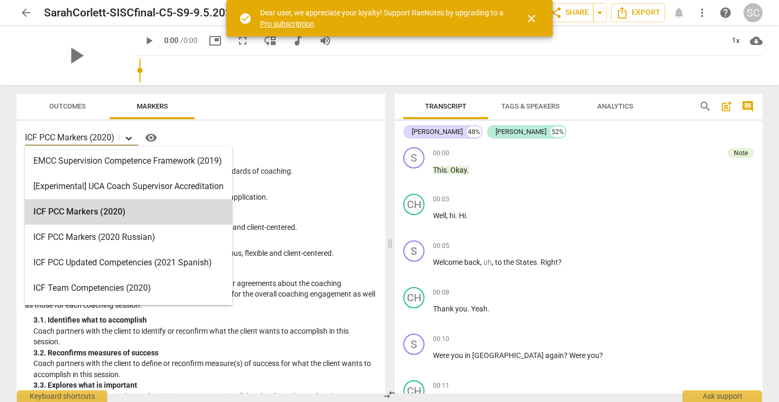
click at [131, 140] on icon at bounding box center [128, 138] width 11 height 11
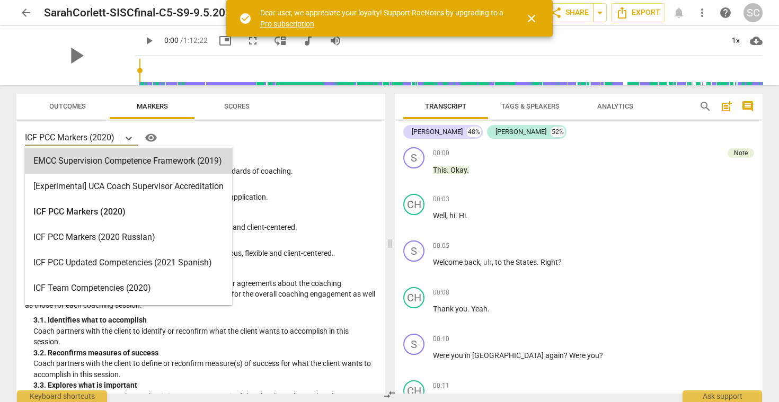
click at [260, 169] on p "Understands and consistently applies coaching ethics and standards of coaching." at bounding box center [201, 171] width 352 height 11
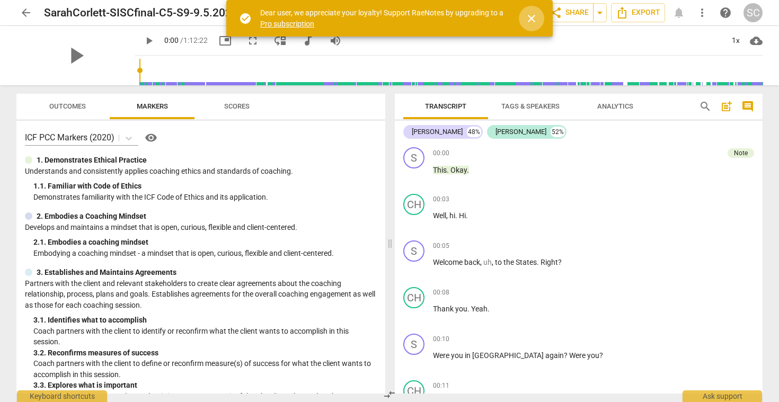
click at [531, 19] on span "close" at bounding box center [531, 18] width 13 height 13
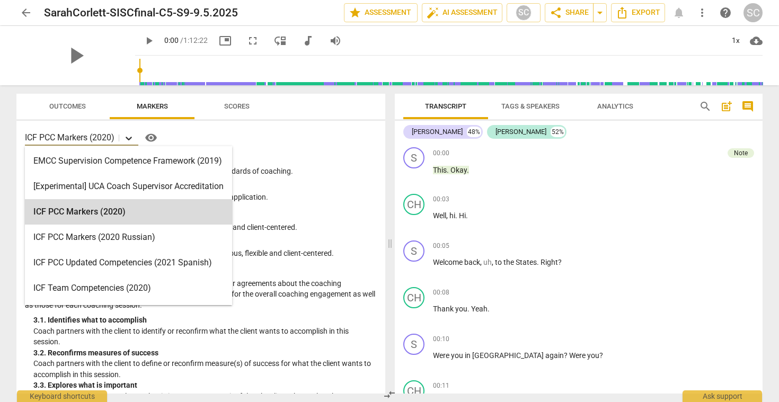
click at [129, 138] on icon at bounding box center [129, 139] width 6 height 4
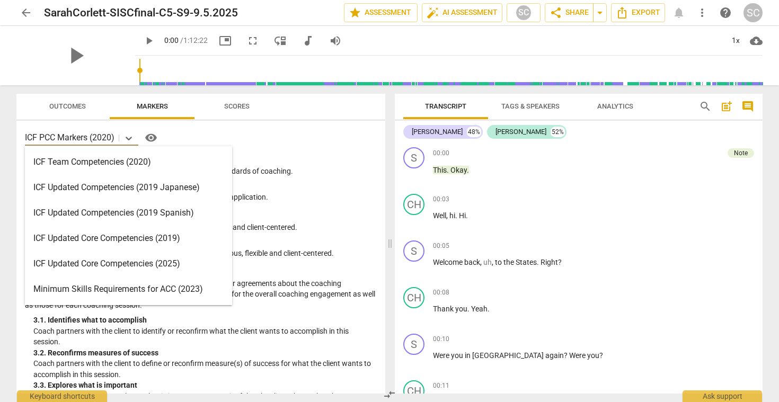
scroll to position [278, 0]
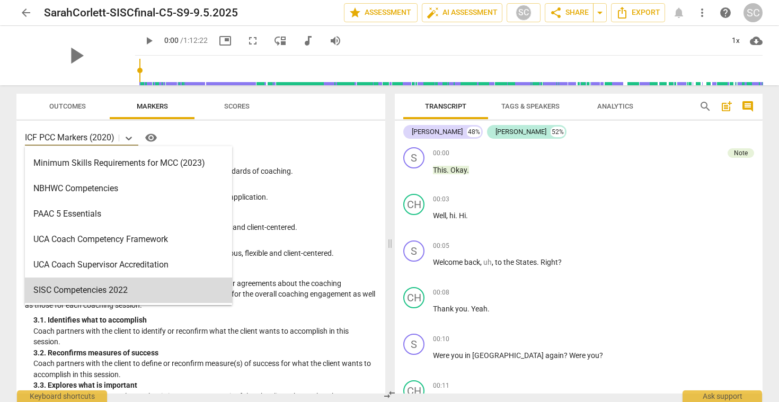
drag, startPoint x: 84, startPoint y: 296, endPoint x: 477, endPoint y: 91, distance: 443.3
click at [84, 296] on div "SISC Competencies 2022" at bounding box center [128, 290] width 207 height 25
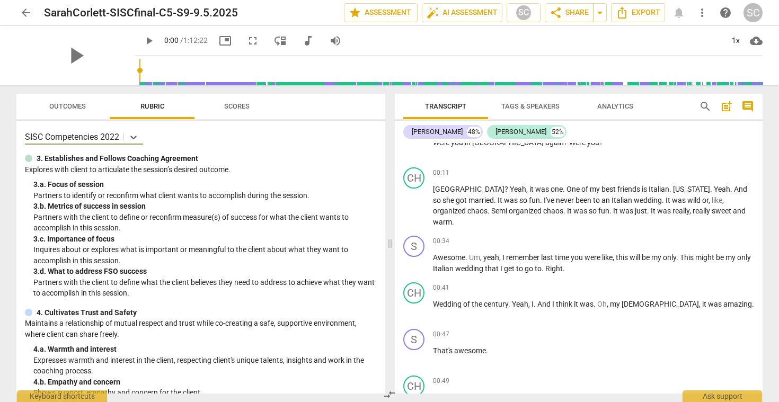
scroll to position [0, 0]
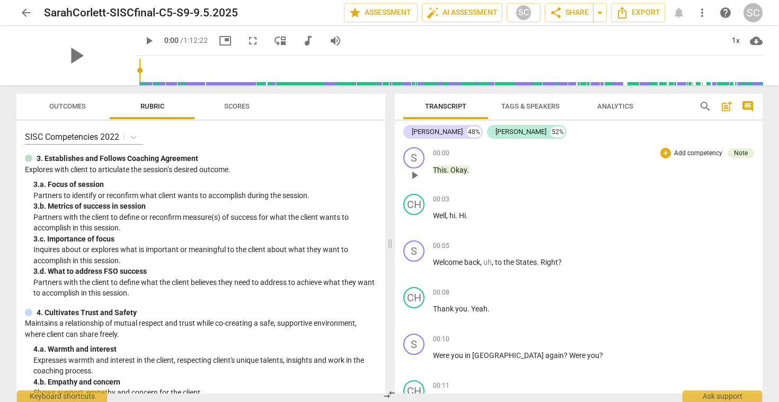
click at [449, 168] on span "." at bounding box center [449, 170] width 4 height 8
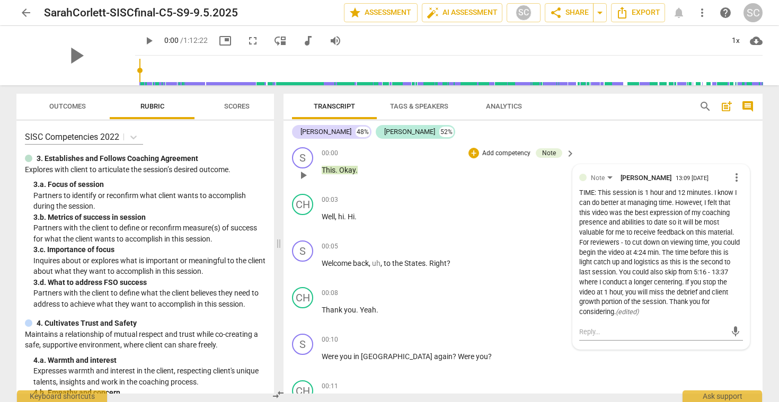
drag, startPoint x: 579, startPoint y: 192, endPoint x: 616, endPoint y: 309, distance: 122.6
click at [616, 310] on div "TIME: This session is 1 hour and 12 minutes. I know I can do better at managing…" at bounding box center [661, 252] width 164 height 129
click at [591, 221] on div "TIME: This session is 1 hour and 12 minutes. I know I can do better at managing…" at bounding box center [661, 252] width 164 height 129
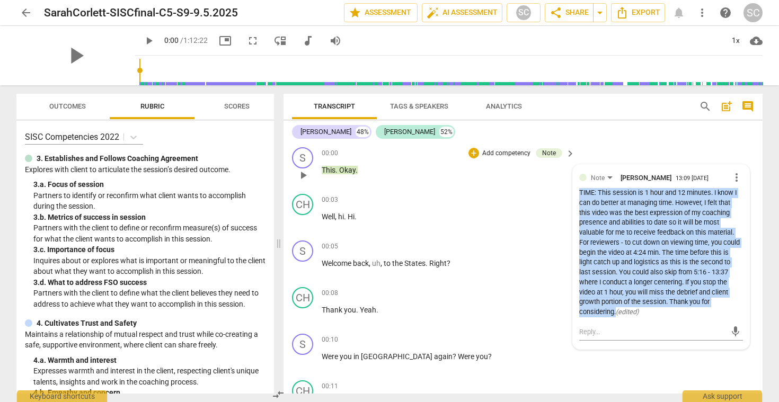
drag, startPoint x: 578, startPoint y: 192, endPoint x: 614, endPoint y: 312, distance: 125.0
click at [614, 313] on div "TIME: This session is 1 hour and 12 minutes. I know I can do better at managing…" at bounding box center [661, 252] width 164 height 129
copy div "TIME: This session is 1 hour and 12 minutes. I know I can do better at managing…"
click at [728, 102] on span "post_add" at bounding box center [726, 106] width 13 height 13
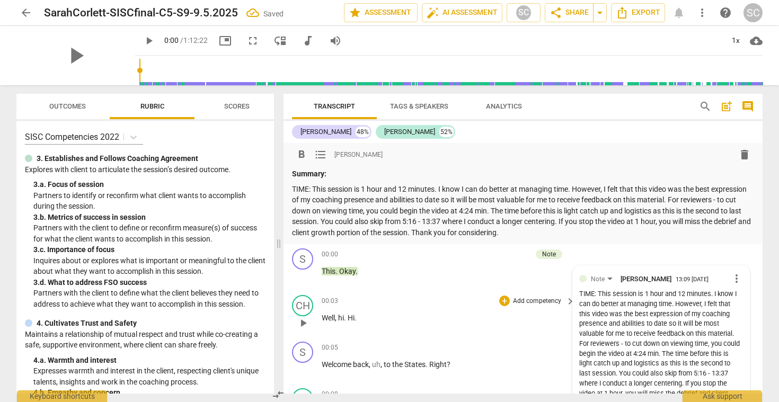
click at [546, 305] on p "Add competency" at bounding box center [537, 302] width 50 height 10
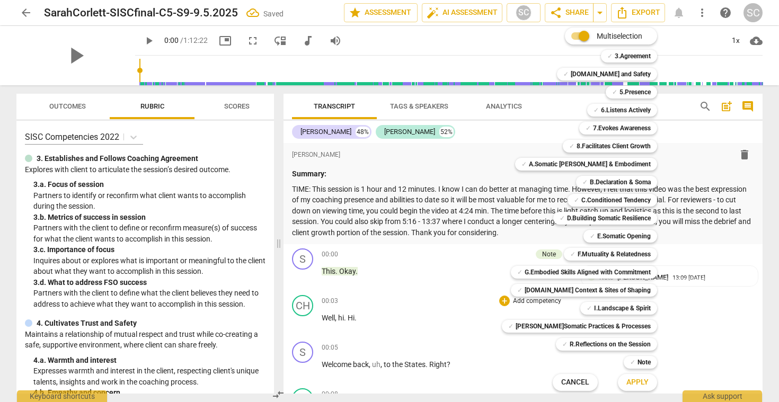
click at [485, 122] on div at bounding box center [389, 201] width 779 height 402
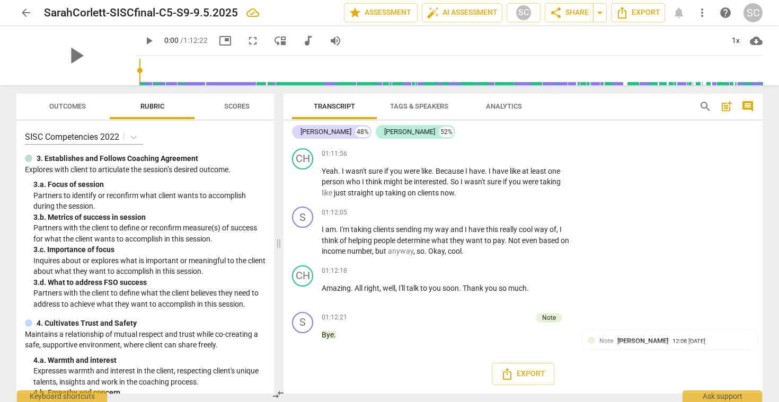
scroll to position [13814, 0]
click at [634, 15] on span "Export" at bounding box center [637, 12] width 44 height 13
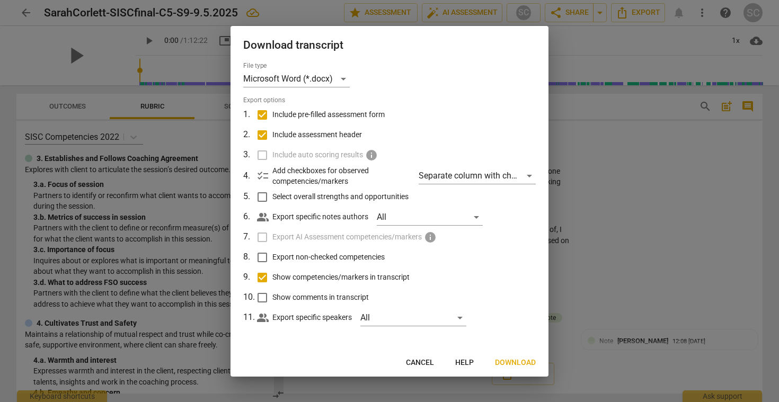
click at [259, 296] on input "Show comments in transcript" at bounding box center [262, 298] width 20 height 20
checkbox input "true"
click at [512, 364] on span "Download" at bounding box center [515, 363] width 41 height 11
